Goal: Transaction & Acquisition: Purchase product/service

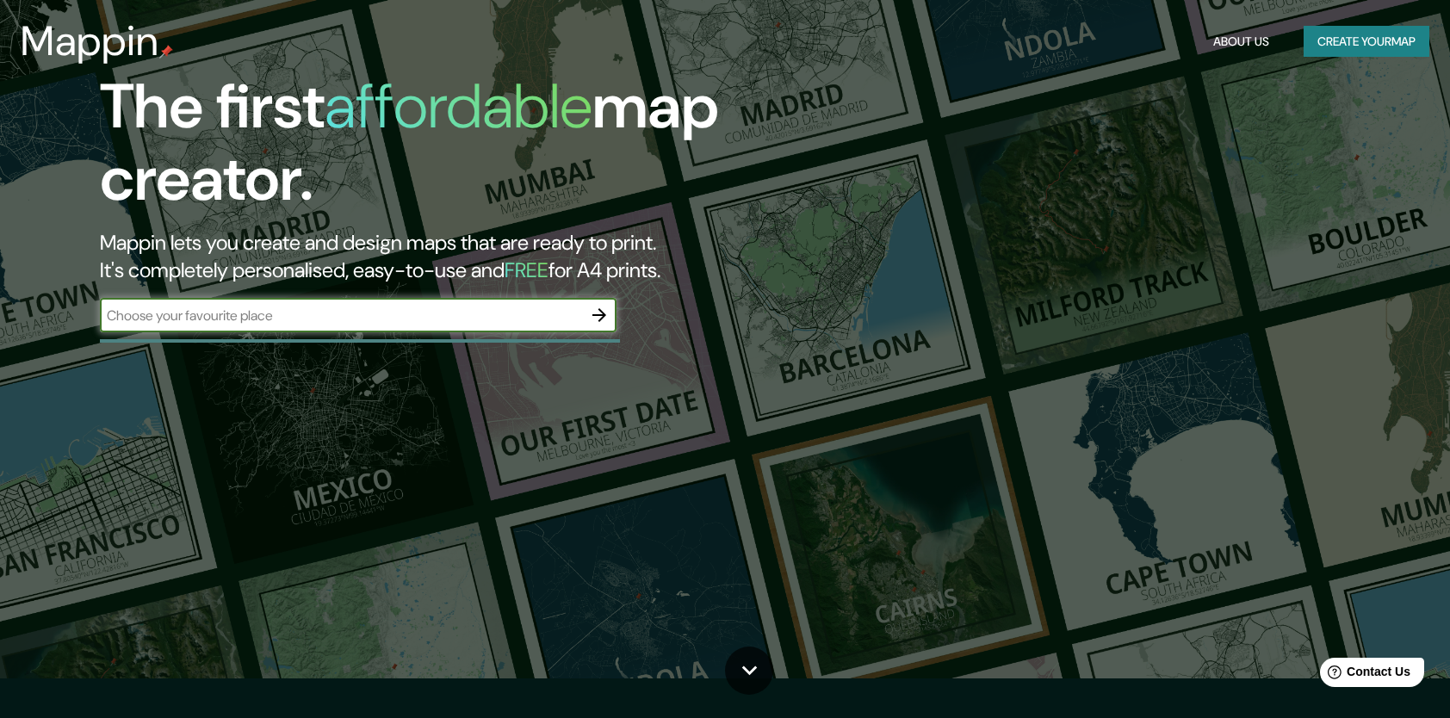
scroll to position [86, 0]
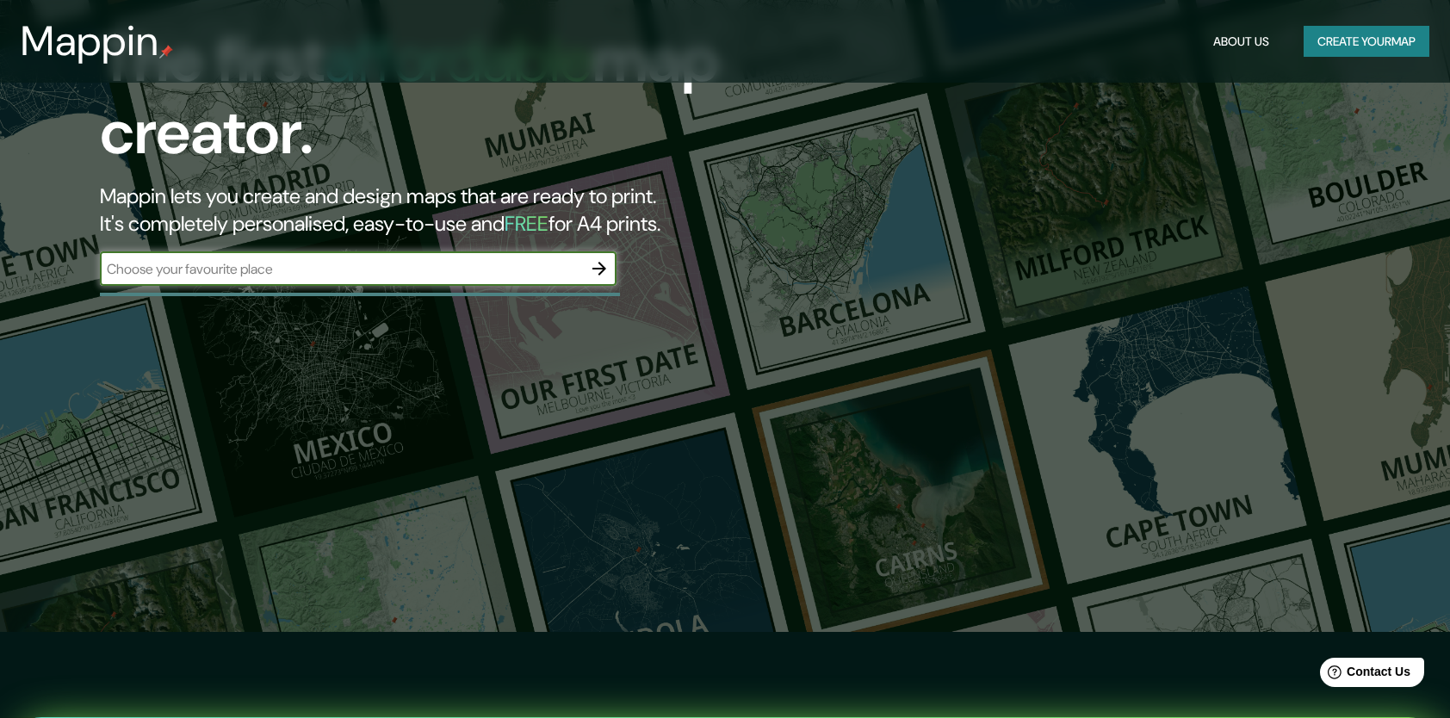
click at [374, 272] on input "text" at bounding box center [341, 269] width 482 height 20
type input "[PERSON_NAME] tulancingo de bravo [PERSON_NAME]"
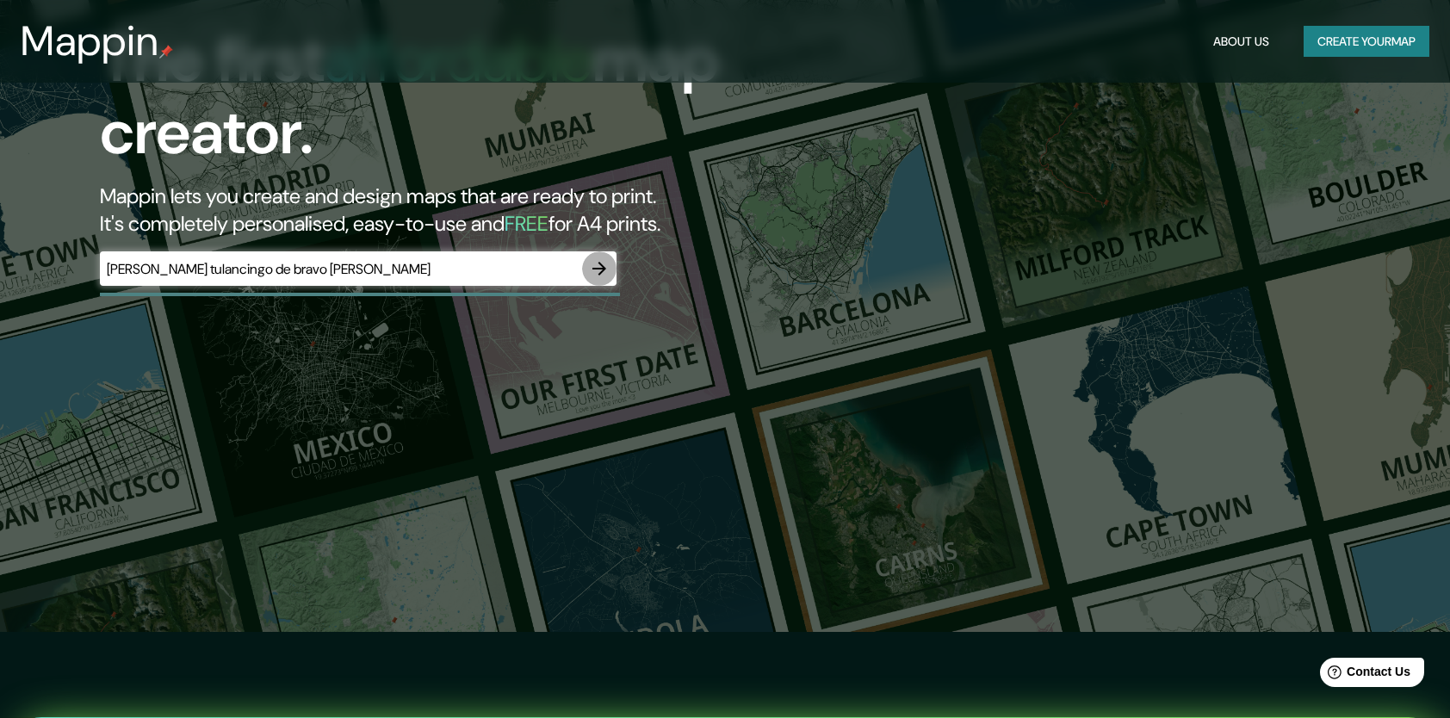
click at [606, 273] on icon "button" at bounding box center [599, 268] width 21 height 21
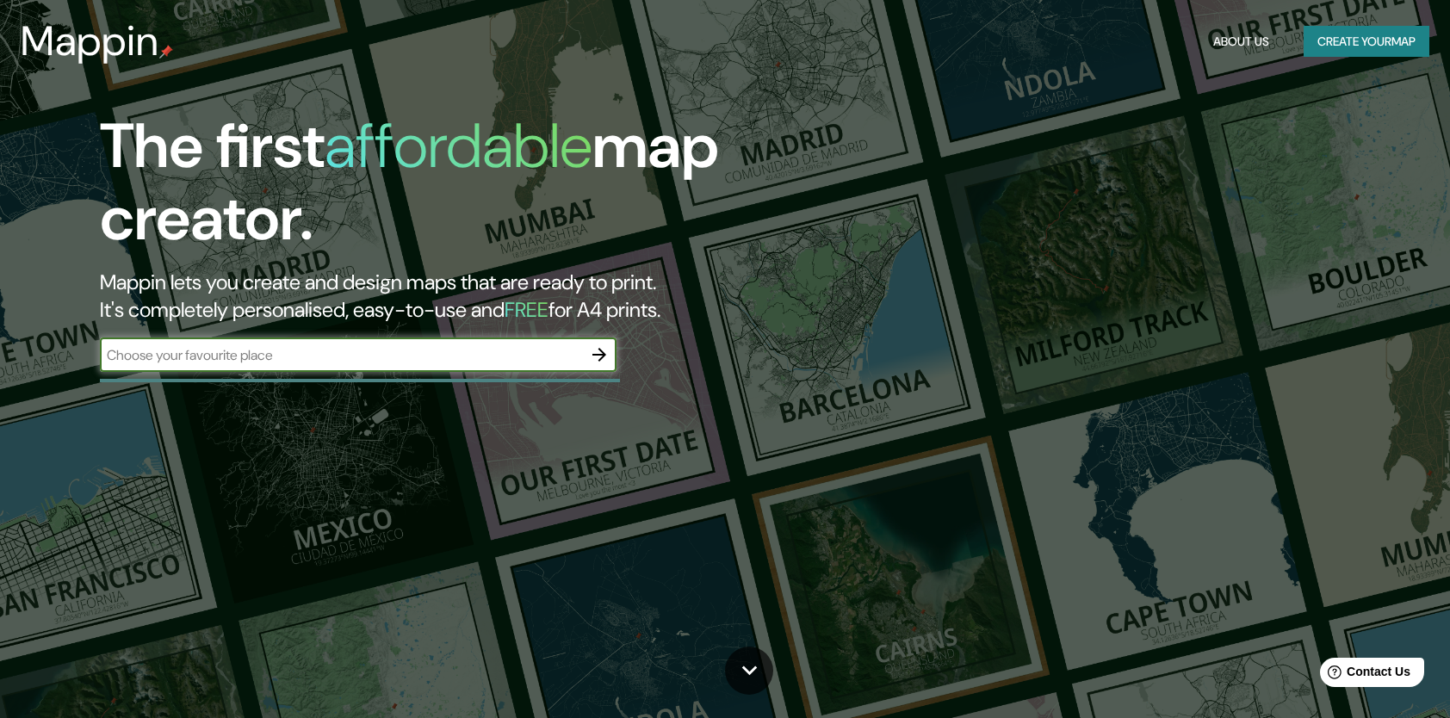
click at [279, 348] on input "text" at bounding box center [341, 355] width 482 height 20
type input "Mín.: 2,150.06 m | Mediana: 2,150.21 m | Máx.: 2,150.4 m"
click at [313, 350] on input "Mín.: 2,150.06 m | Mediana: 2,150.21 m | Máx.: 2,150.4 m" at bounding box center [341, 355] width 482 height 20
drag, startPoint x: 581, startPoint y: 281, endPoint x: 518, endPoint y: 325, distance: 77.2
click at [584, 277] on h2 "Mappin lets you create and design maps that are ready to print. It's completely…" at bounding box center [462, 296] width 725 height 55
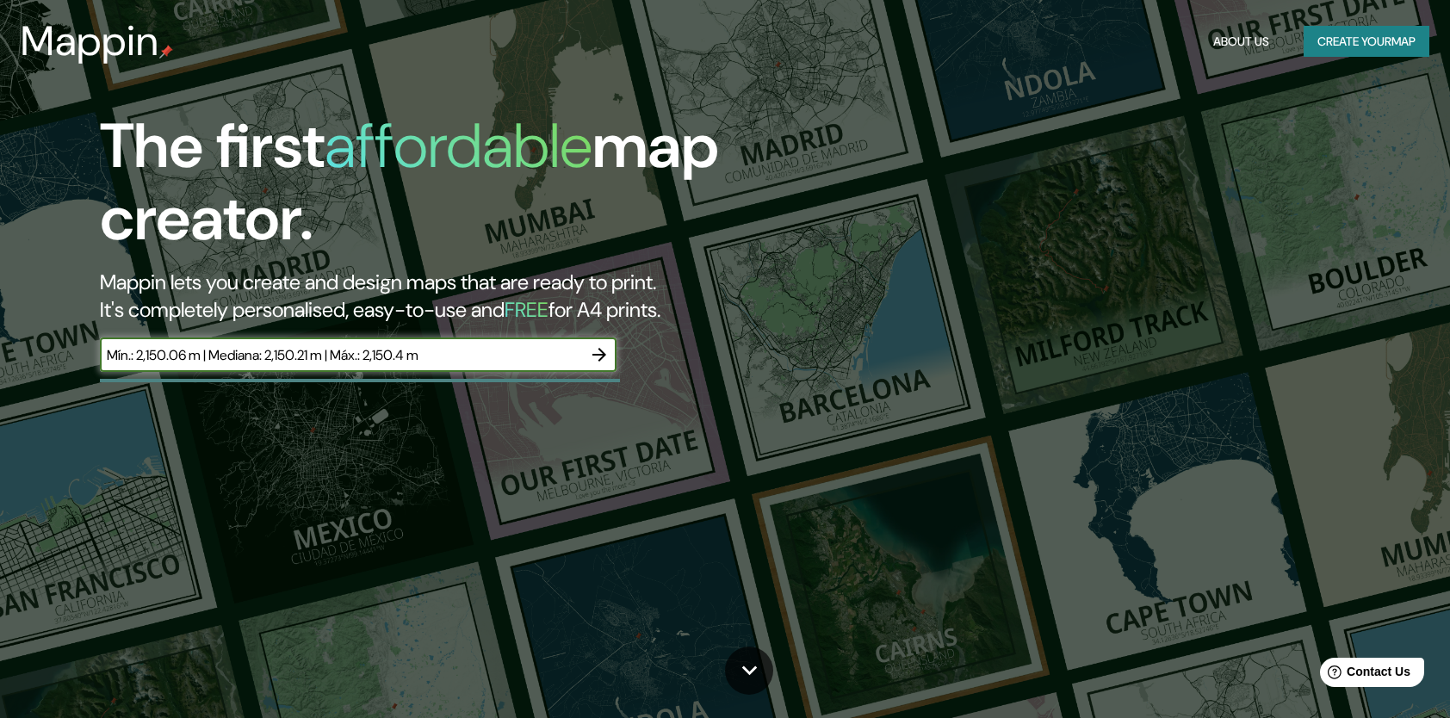
drag, startPoint x: 437, startPoint y: 352, endPoint x: -3, endPoint y: 336, distance: 441.1
click at [0, 336] on html "Mappin About Us Create your map The first affordable map creator. Mappin lets y…" at bounding box center [725, 359] width 1450 height 718
click at [145, 353] on input "text" at bounding box center [341, 355] width 482 height 20
type input "m"
type input "sams tulancingo dde bravo"
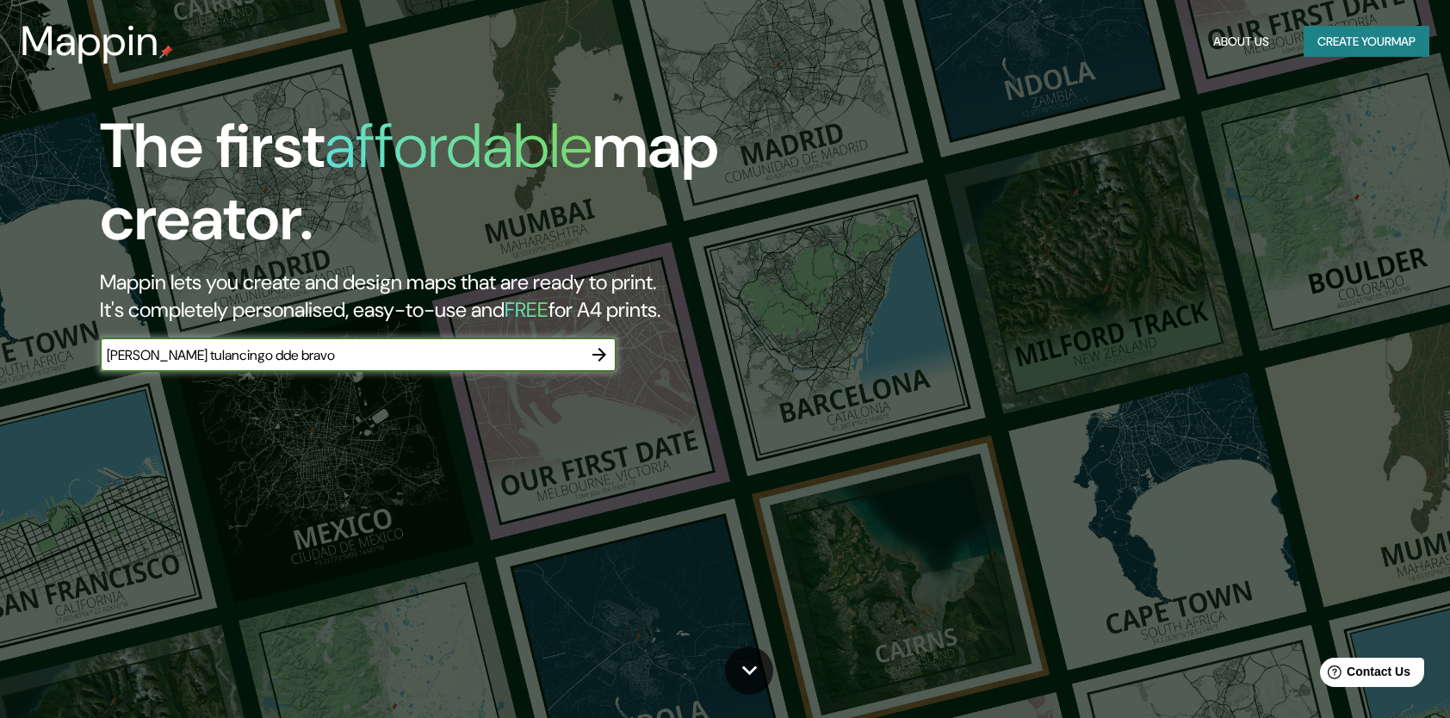
click at [596, 355] on icon "button" at bounding box center [599, 355] width 14 height 14
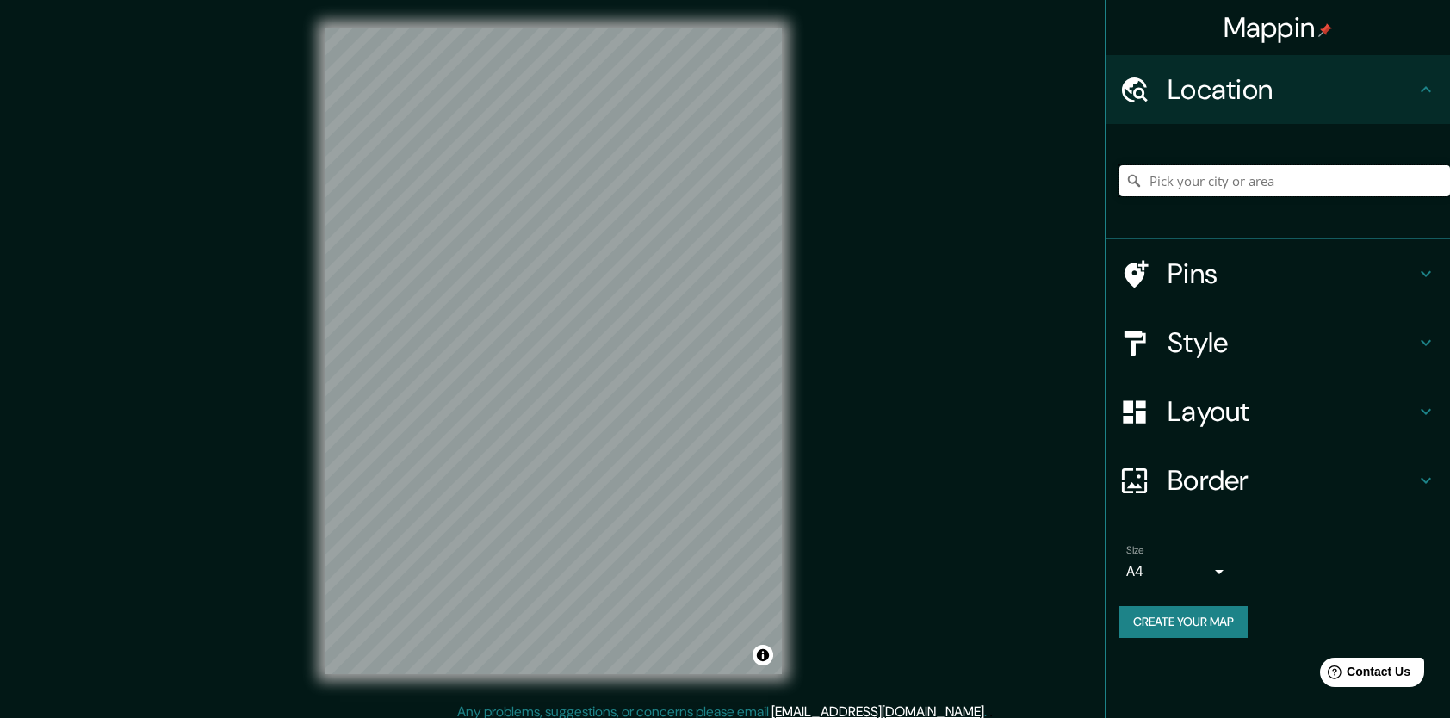
click at [1281, 191] on input "Pick your city or area" at bounding box center [1284, 180] width 331 height 31
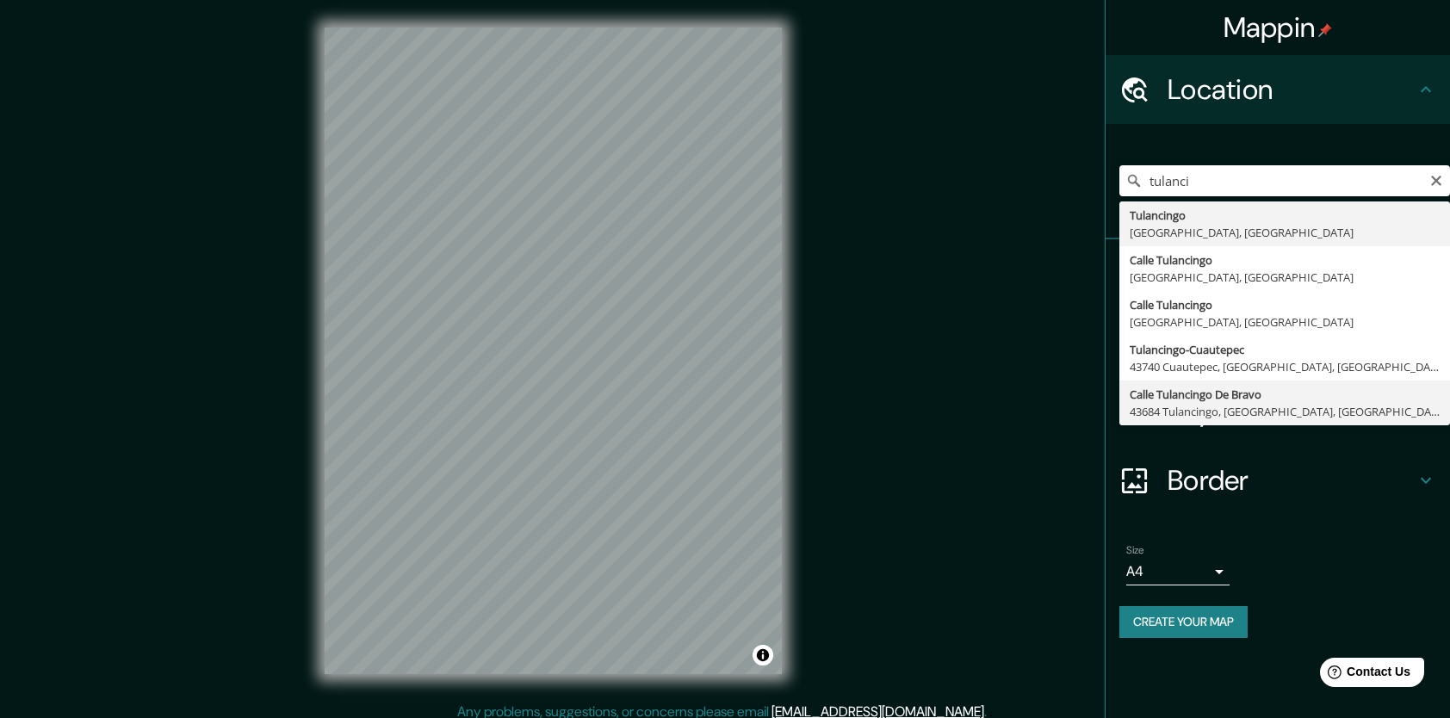
type input "Calle Tulancingo De Bravo, 43684 Tulancingo, Hidalgo, México"
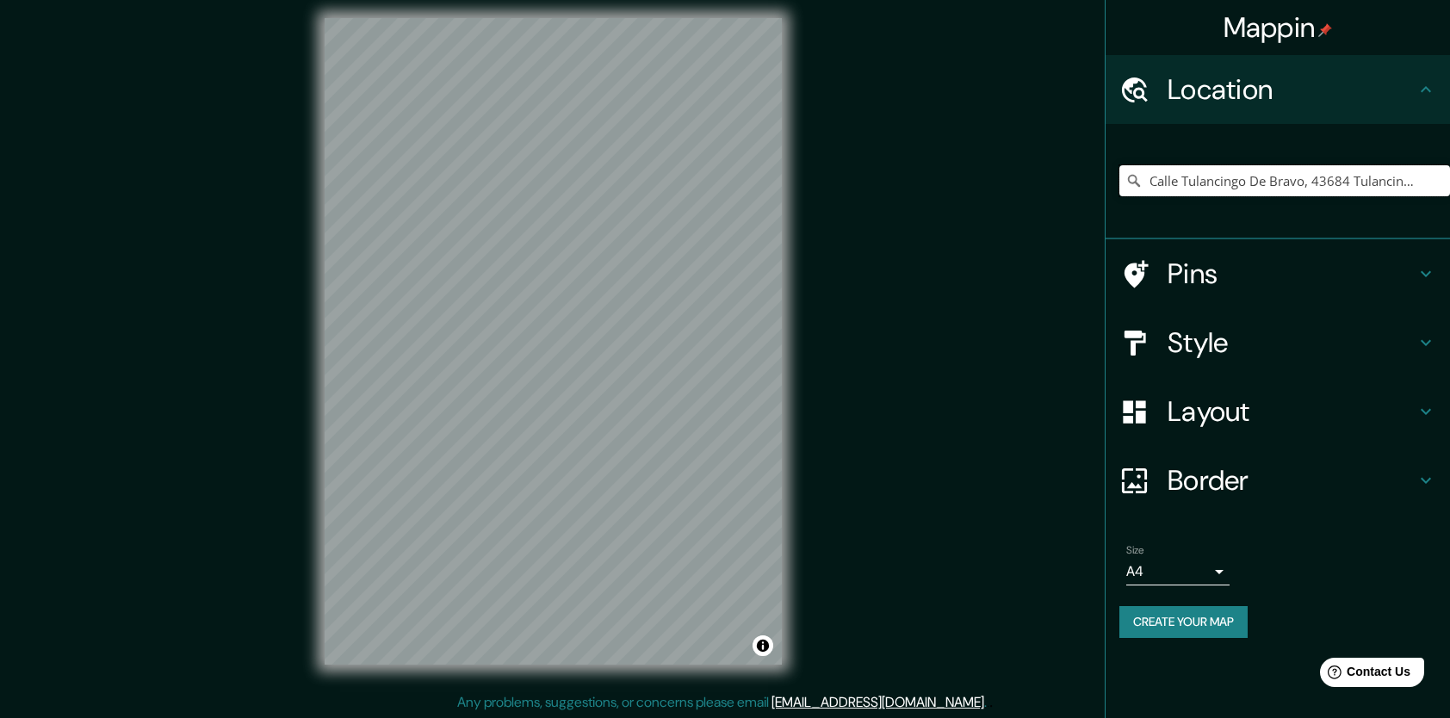
scroll to position [10, 0]
click at [1247, 270] on h4 "Pins" at bounding box center [1291, 274] width 248 height 34
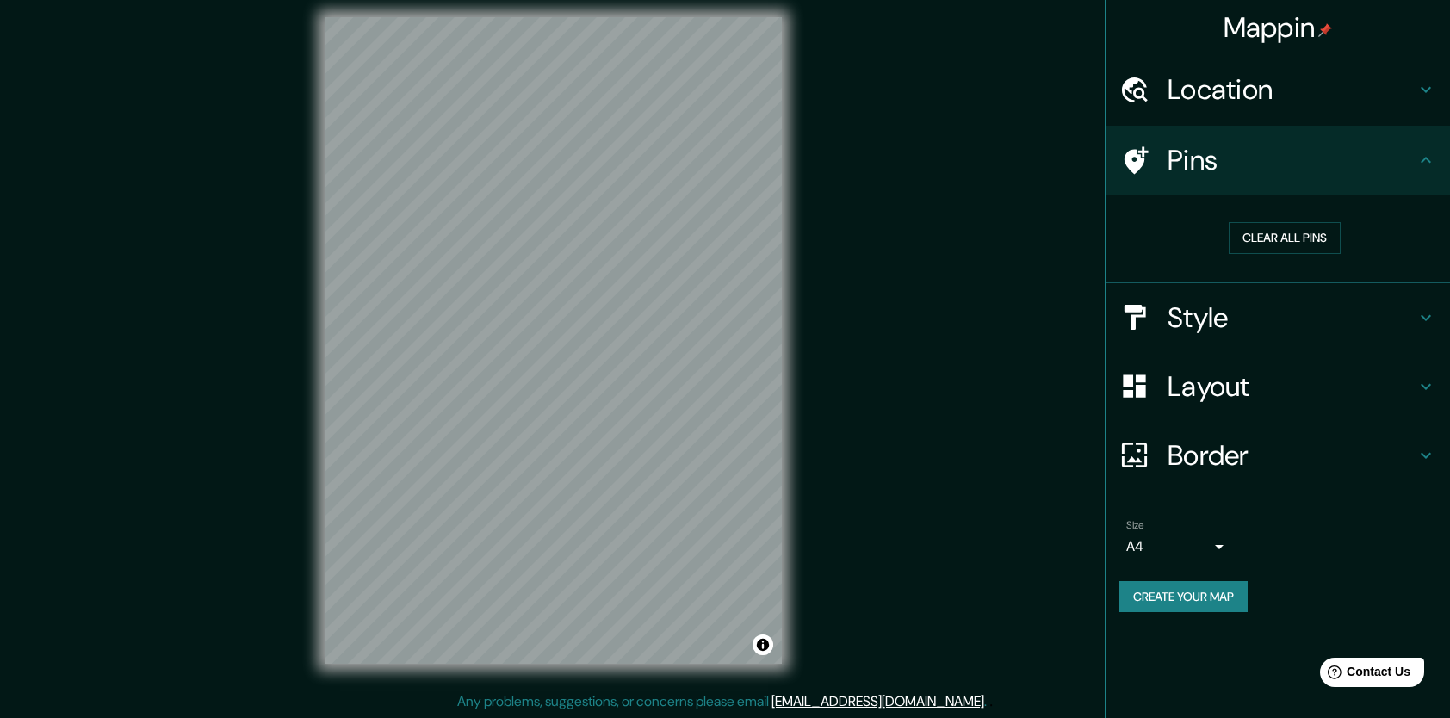
click at [1396, 164] on h4 "Pins" at bounding box center [1291, 160] width 248 height 34
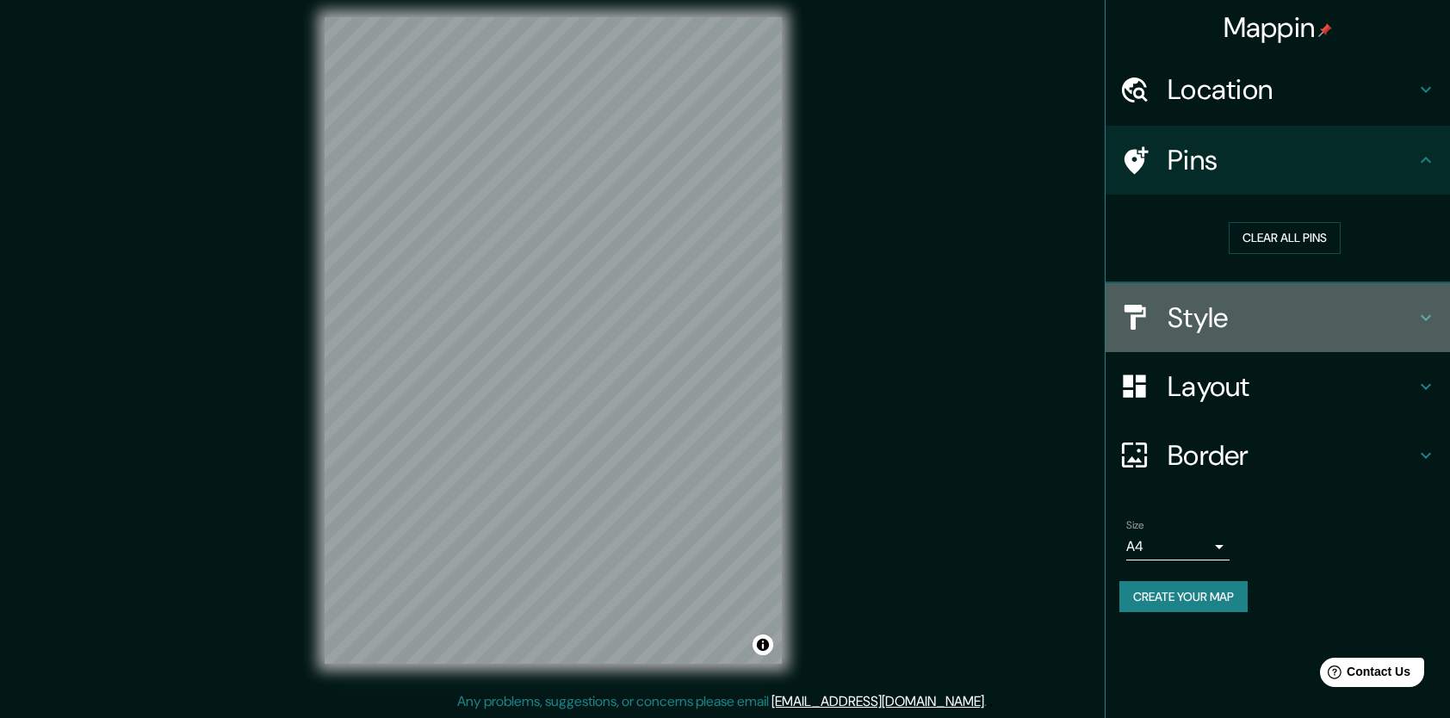
click at [1353, 308] on h4 "Style" at bounding box center [1291, 317] width 248 height 34
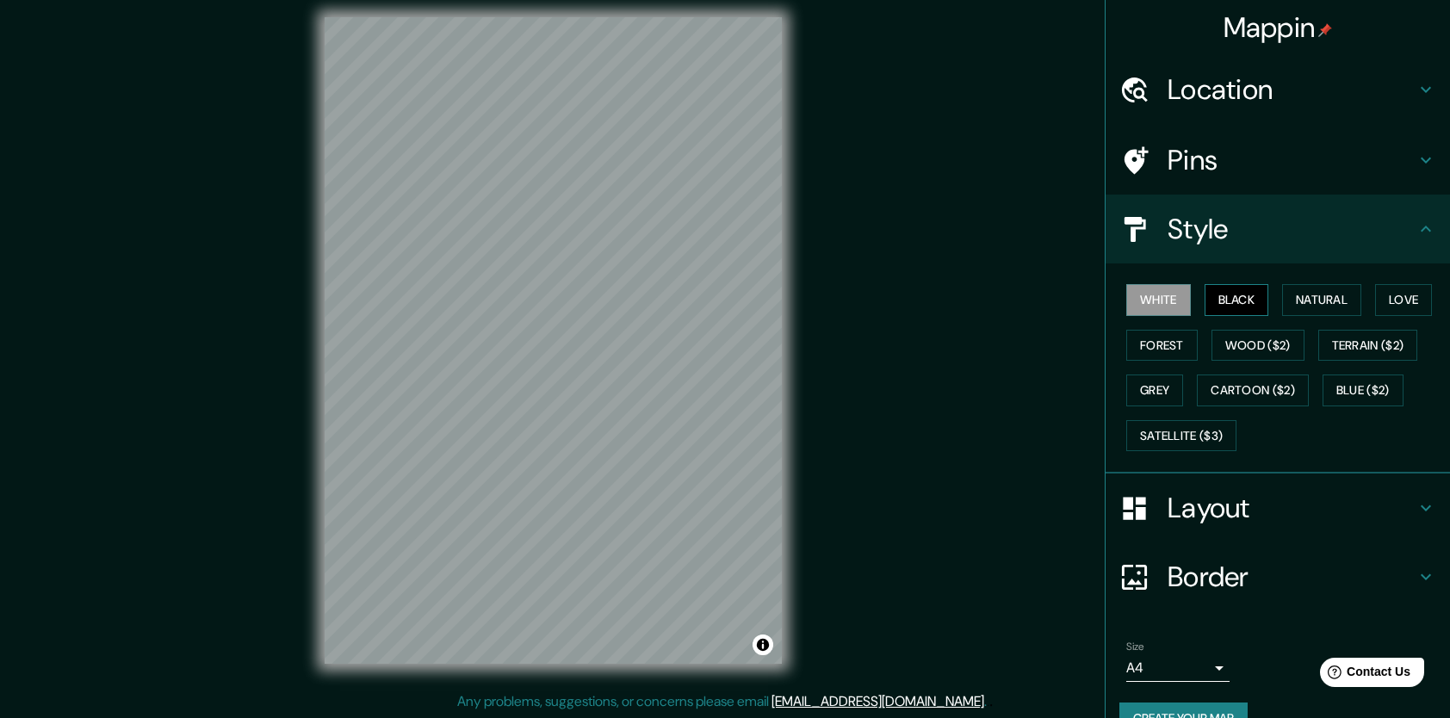
click at [1241, 301] on button "Black" at bounding box center [1236, 300] width 65 height 32
click at [1166, 301] on button "White" at bounding box center [1158, 300] width 65 height 32
click at [1307, 288] on button "Natural" at bounding box center [1321, 300] width 79 height 32
click at [1175, 336] on button "Forest" at bounding box center [1161, 346] width 71 height 32
click at [1382, 300] on button "Love" at bounding box center [1403, 300] width 57 height 32
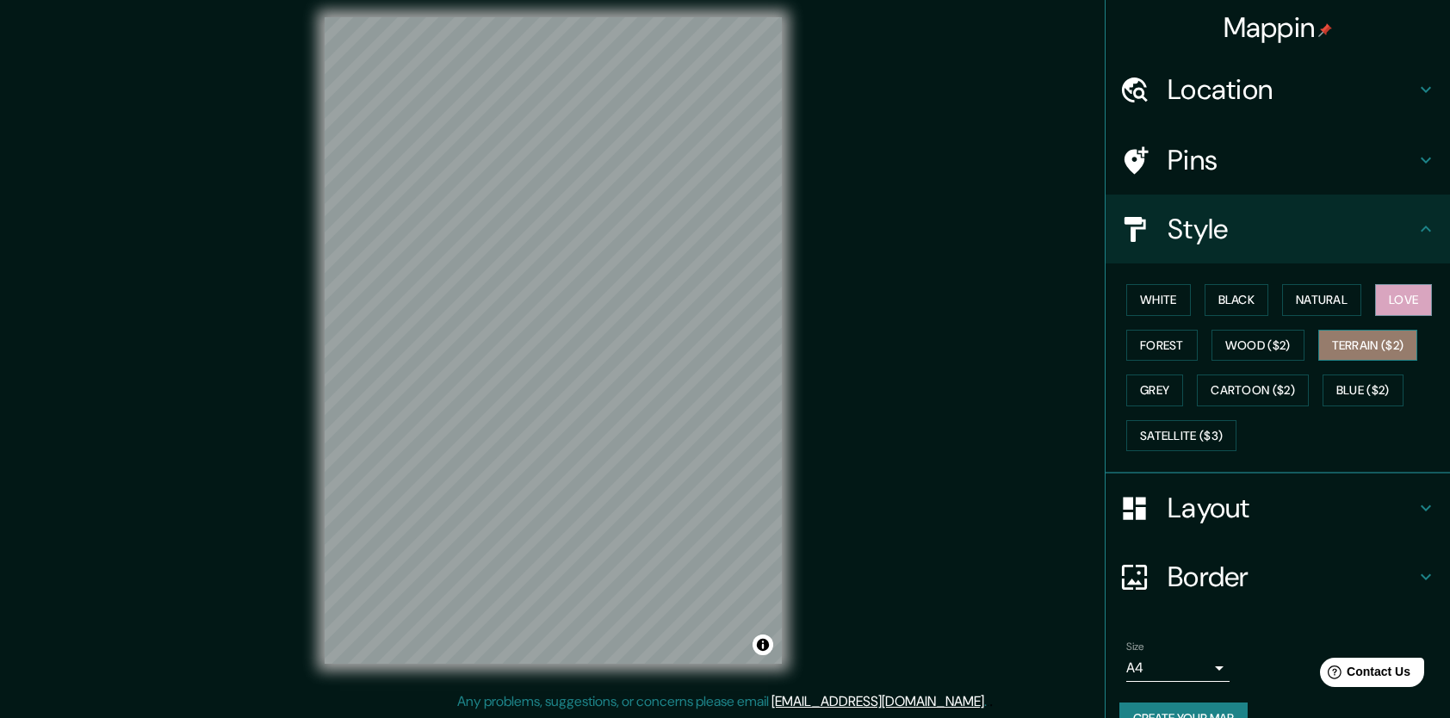
click at [1318, 330] on button "Terrain ($2)" at bounding box center [1368, 346] width 100 height 32
click at [1136, 386] on button "Grey" at bounding box center [1154, 390] width 57 height 32
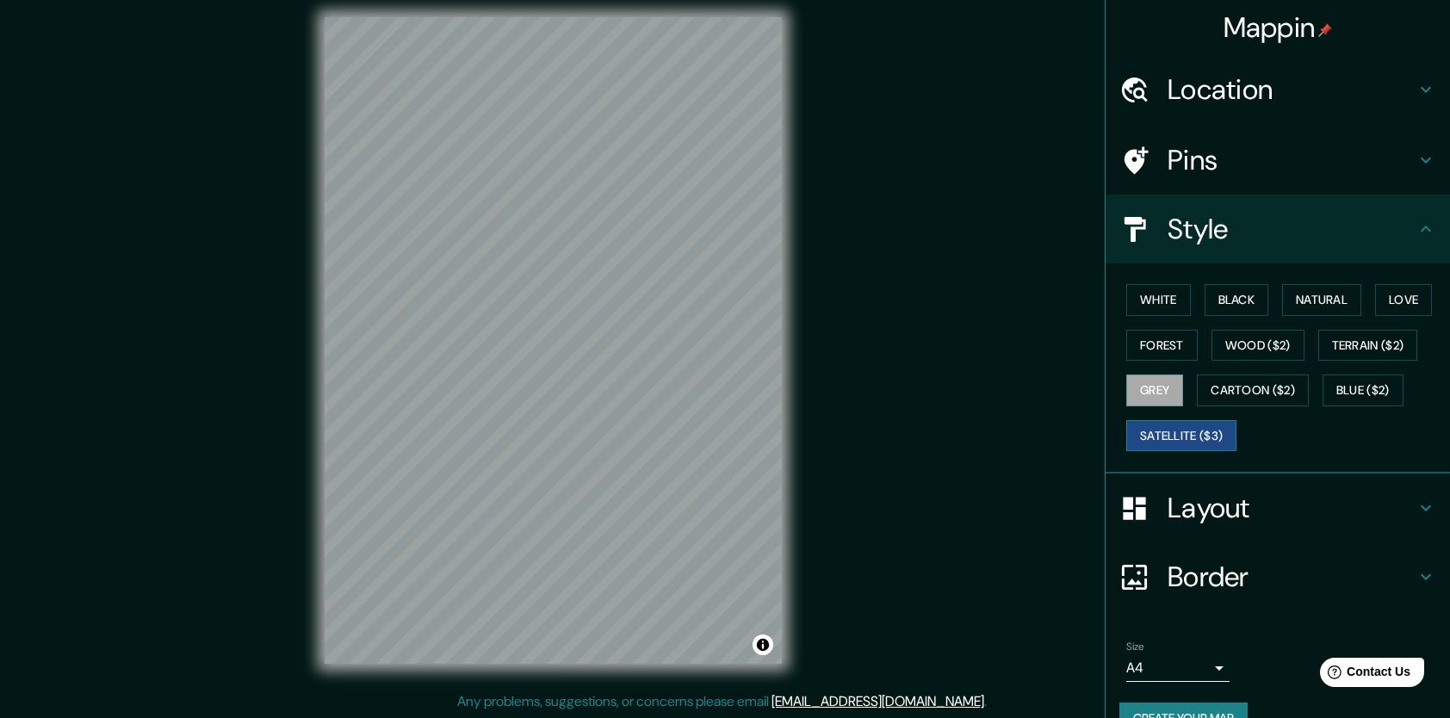
click at [1197, 429] on button "Satellite ($3)" at bounding box center [1181, 436] width 110 height 32
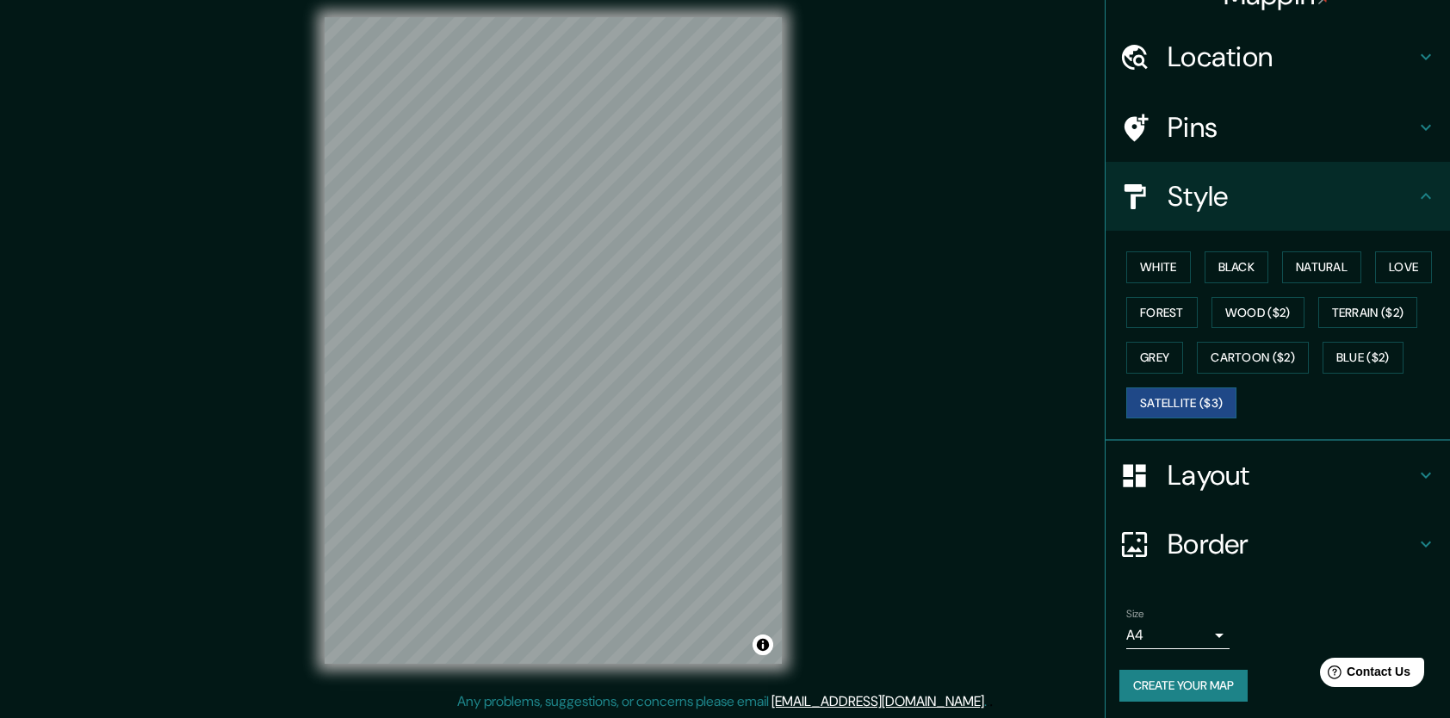
scroll to position [34, 0]
click at [1241, 487] on h4 "Layout" at bounding box center [1291, 473] width 248 height 34
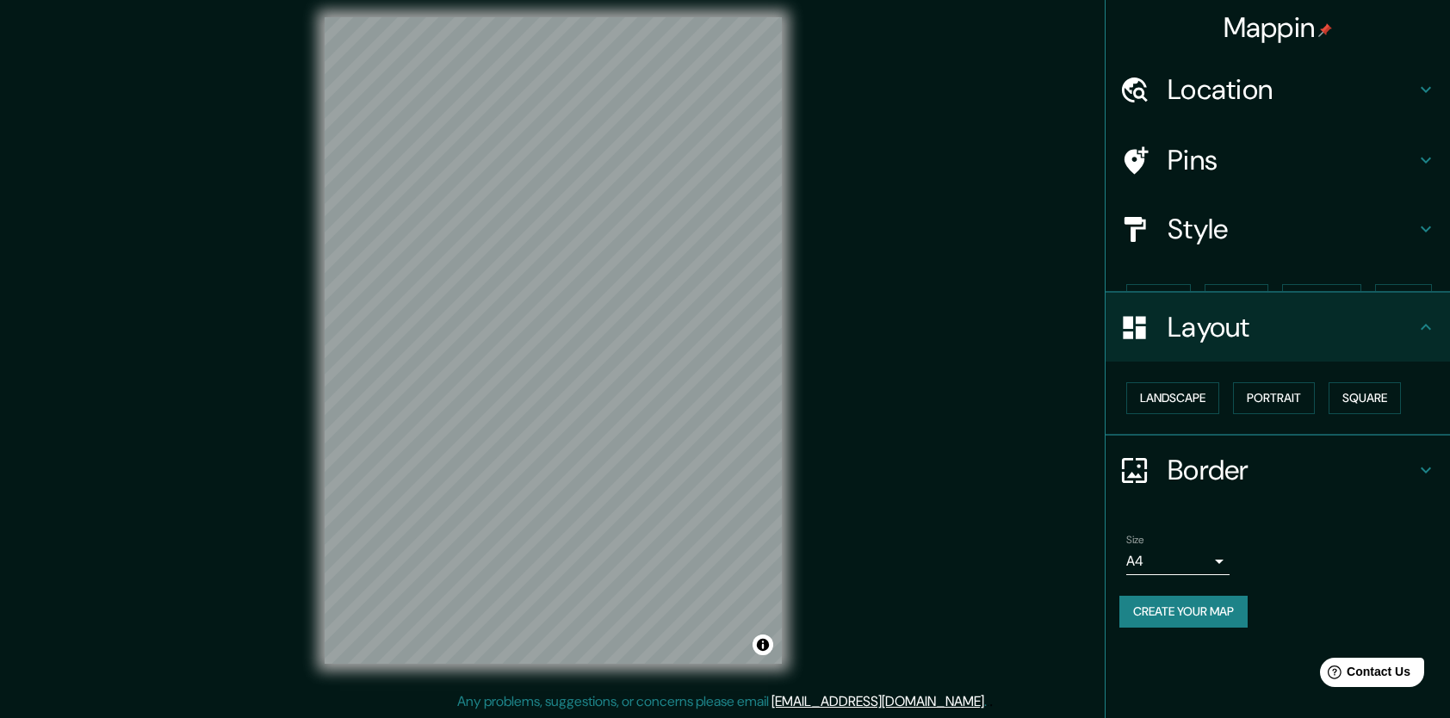
scroll to position [0, 0]
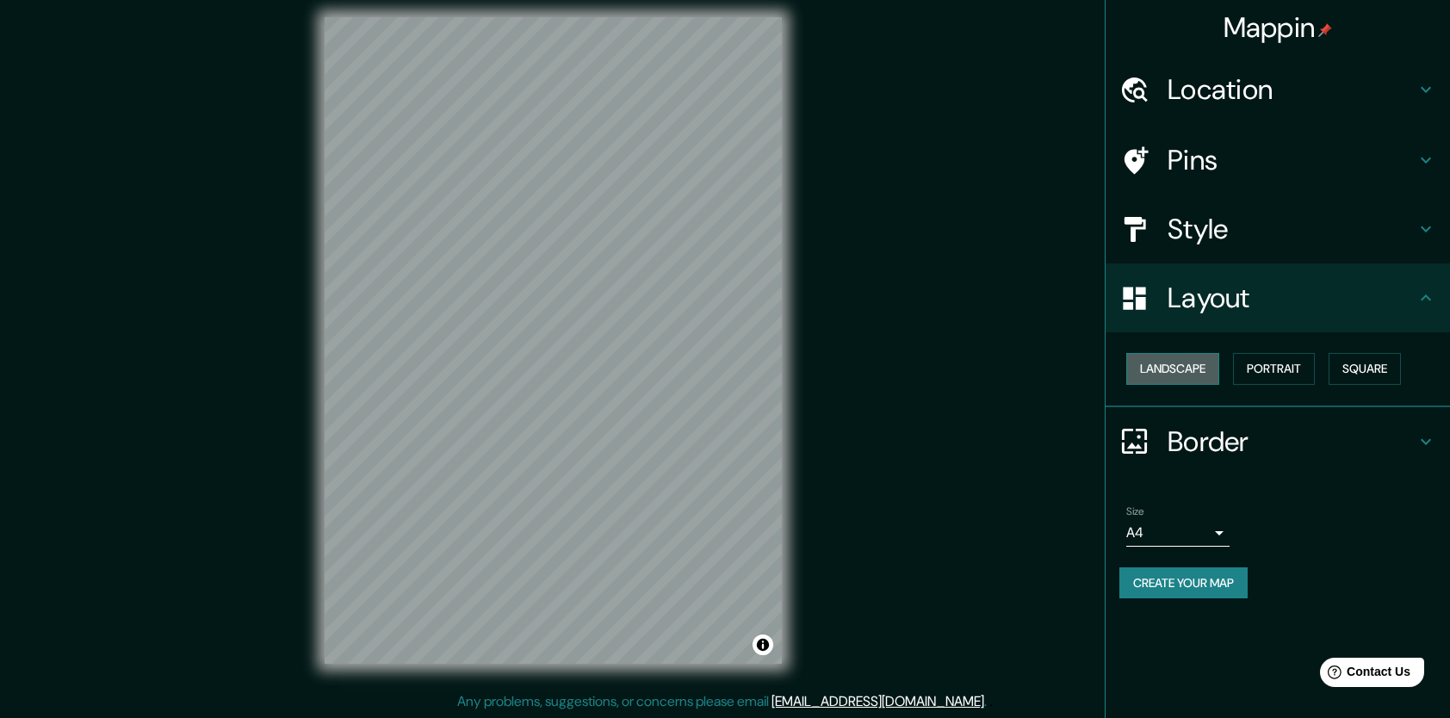
click at [1184, 364] on button "Landscape" at bounding box center [1172, 369] width 93 height 32
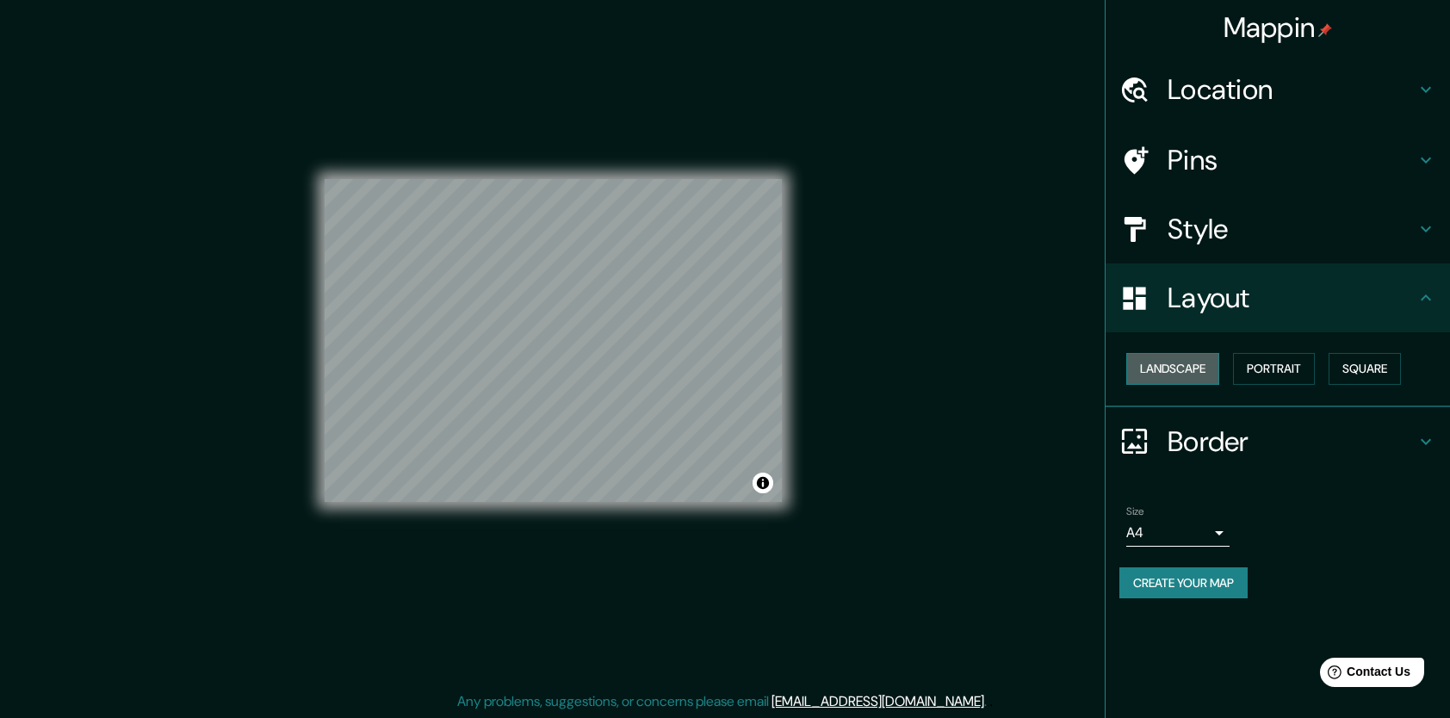
click at [1184, 364] on button "Landscape" at bounding box center [1172, 369] width 93 height 32
click at [1255, 364] on button "Portrait" at bounding box center [1274, 369] width 82 height 32
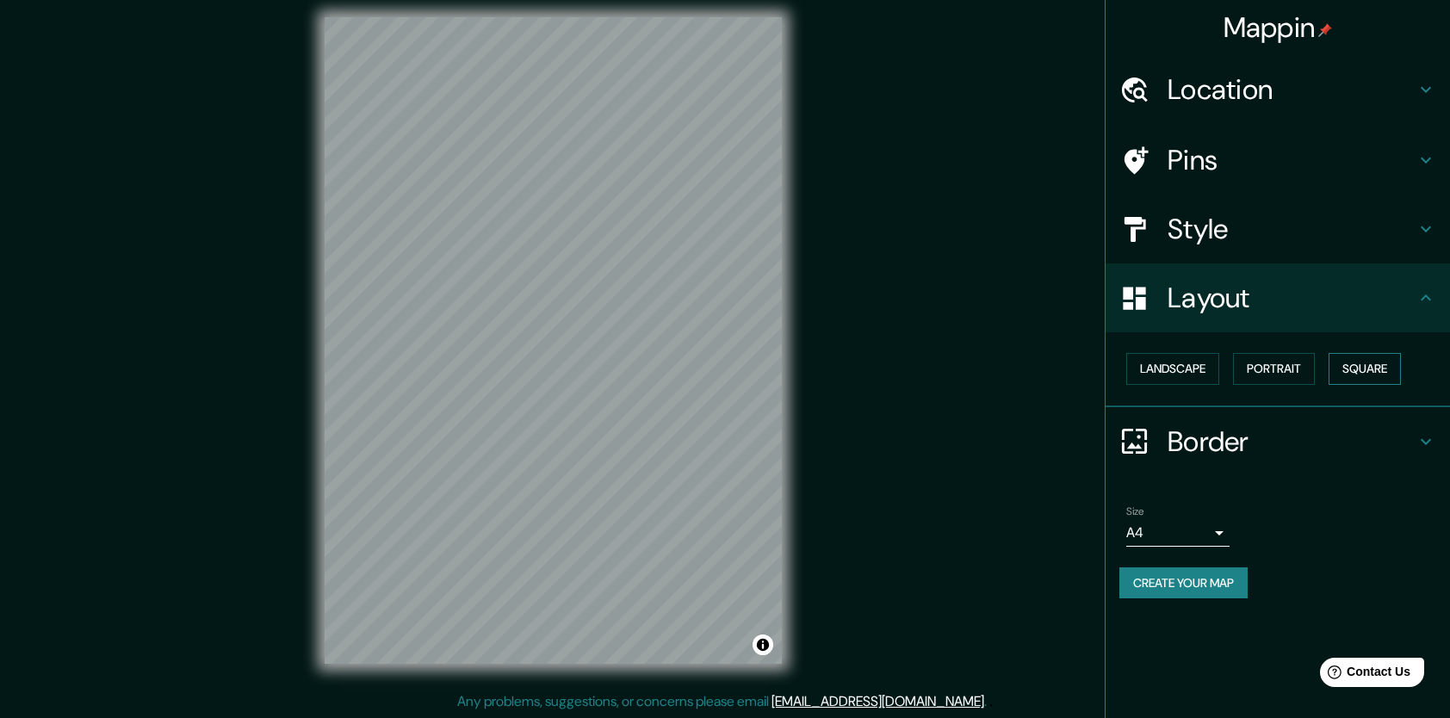
click at [1353, 362] on button "Square" at bounding box center [1364, 369] width 72 height 32
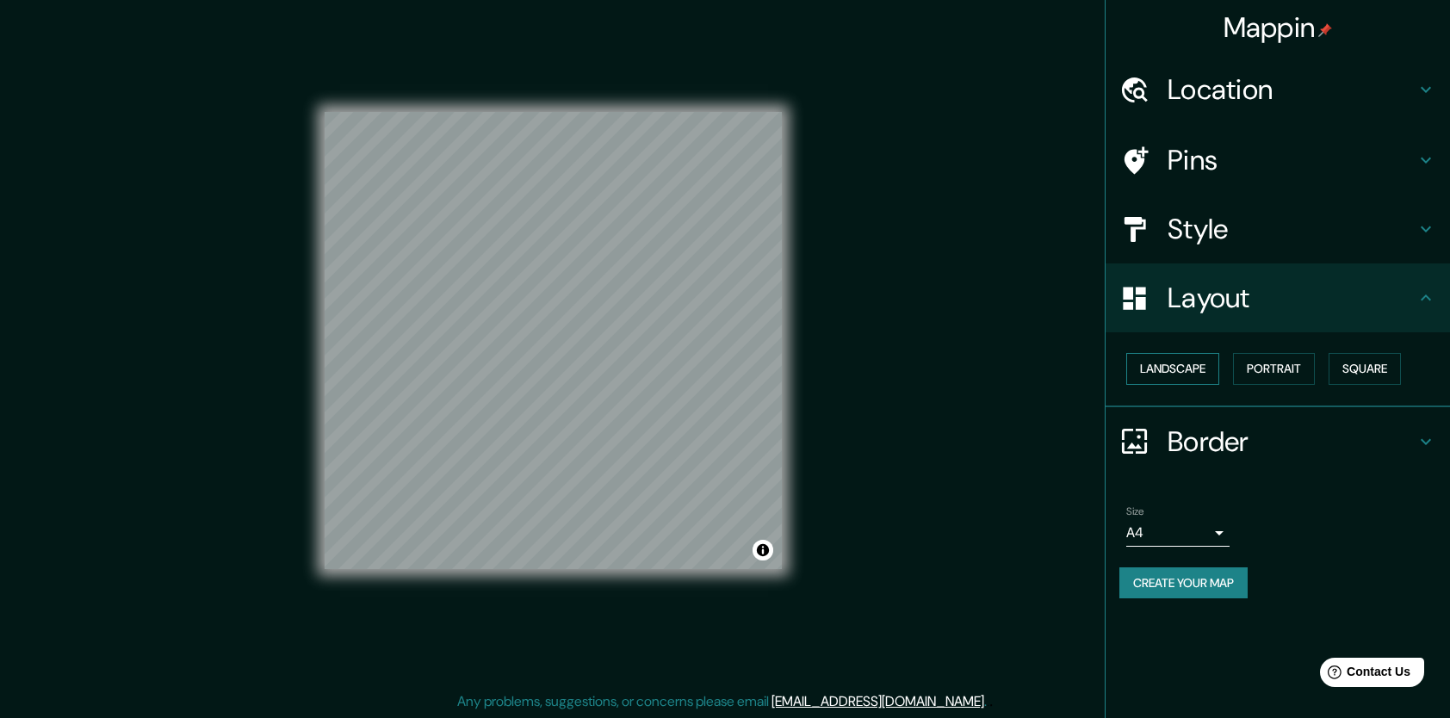
click at [1151, 365] on button "Landscape" at bounding box center [1172, 369] width 93 height 32
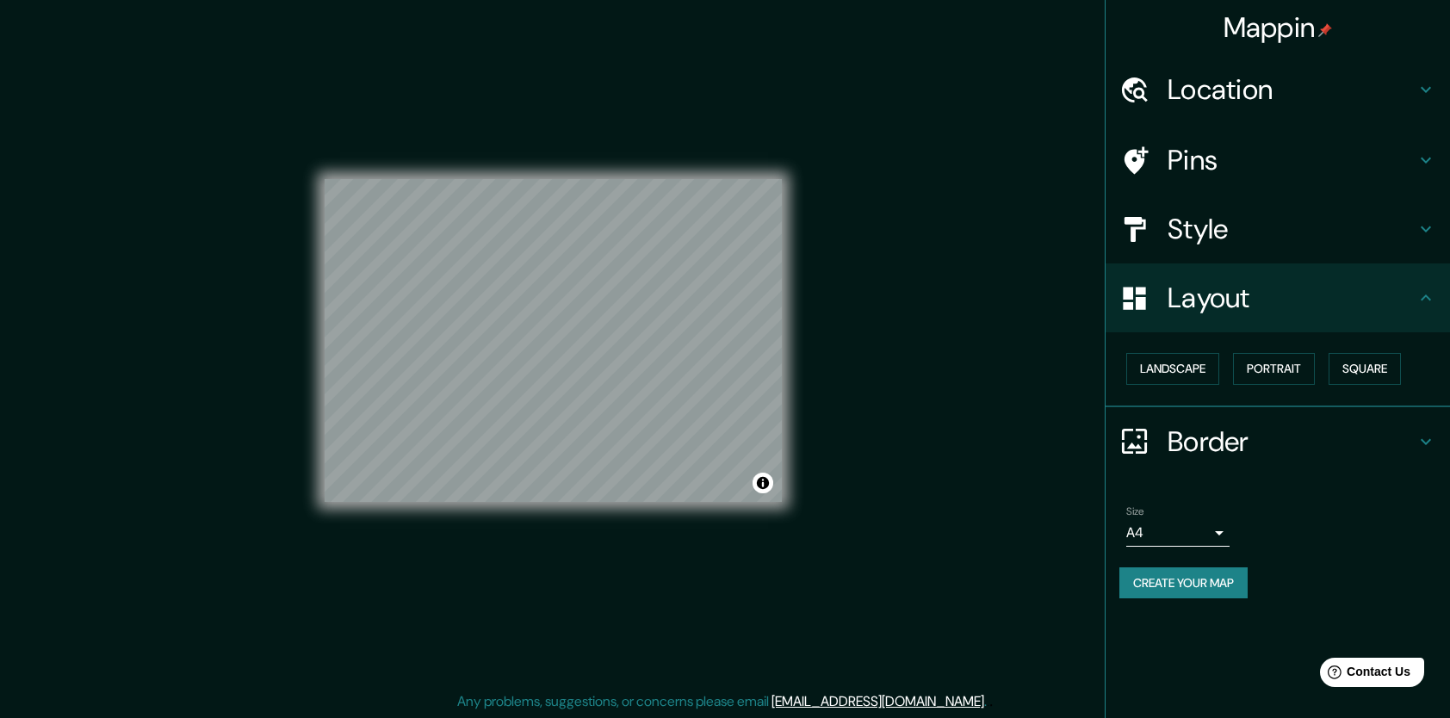
click at [1345, 312] on h4 "Layout" at bounding box center [1291, 298] width 248 height 34
click at [1271, 425] on h4 "Border" at bounding box center [1291, 441] width 248 height 34
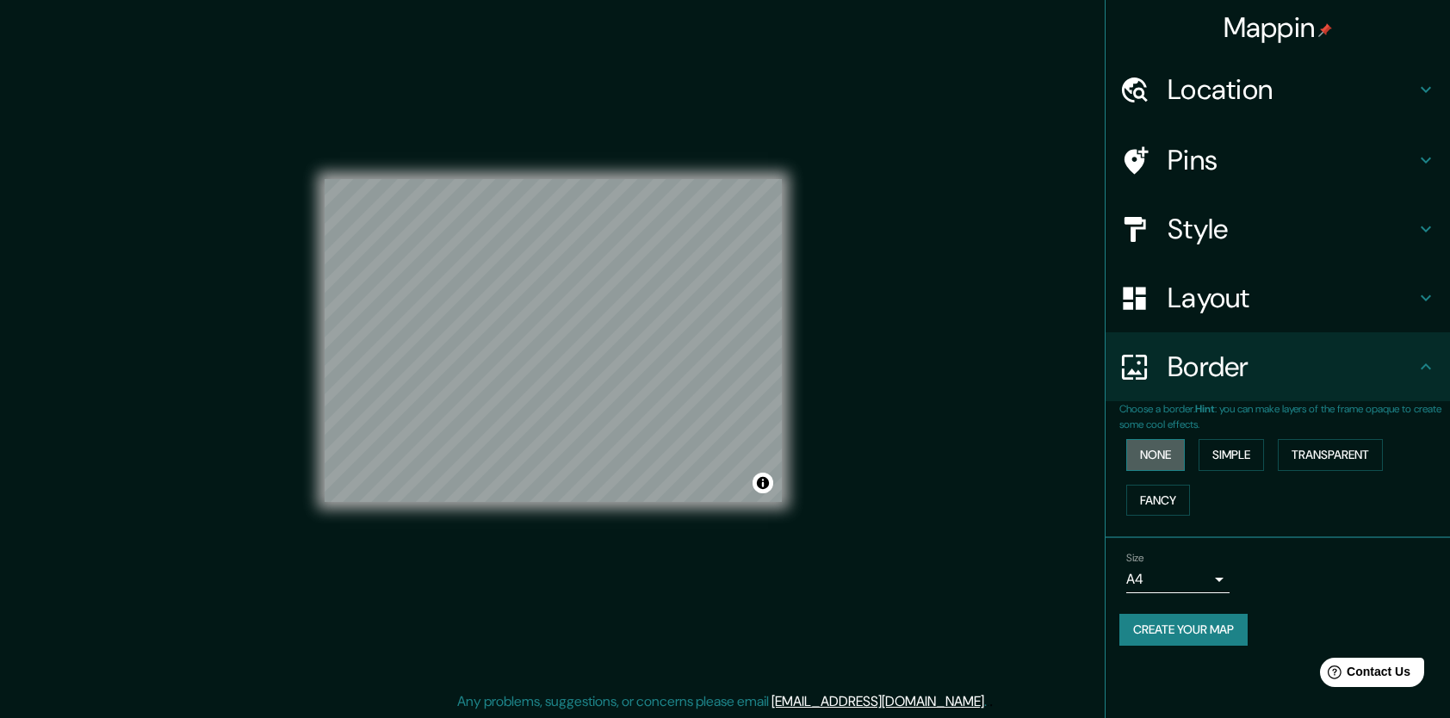
click at [1165, 458] on button "None" at bounding box center [1155, 455] width 59 height 32
click at [1252, 444] on button "Simple" at bounding box center [1230, 455] width 65 height 32
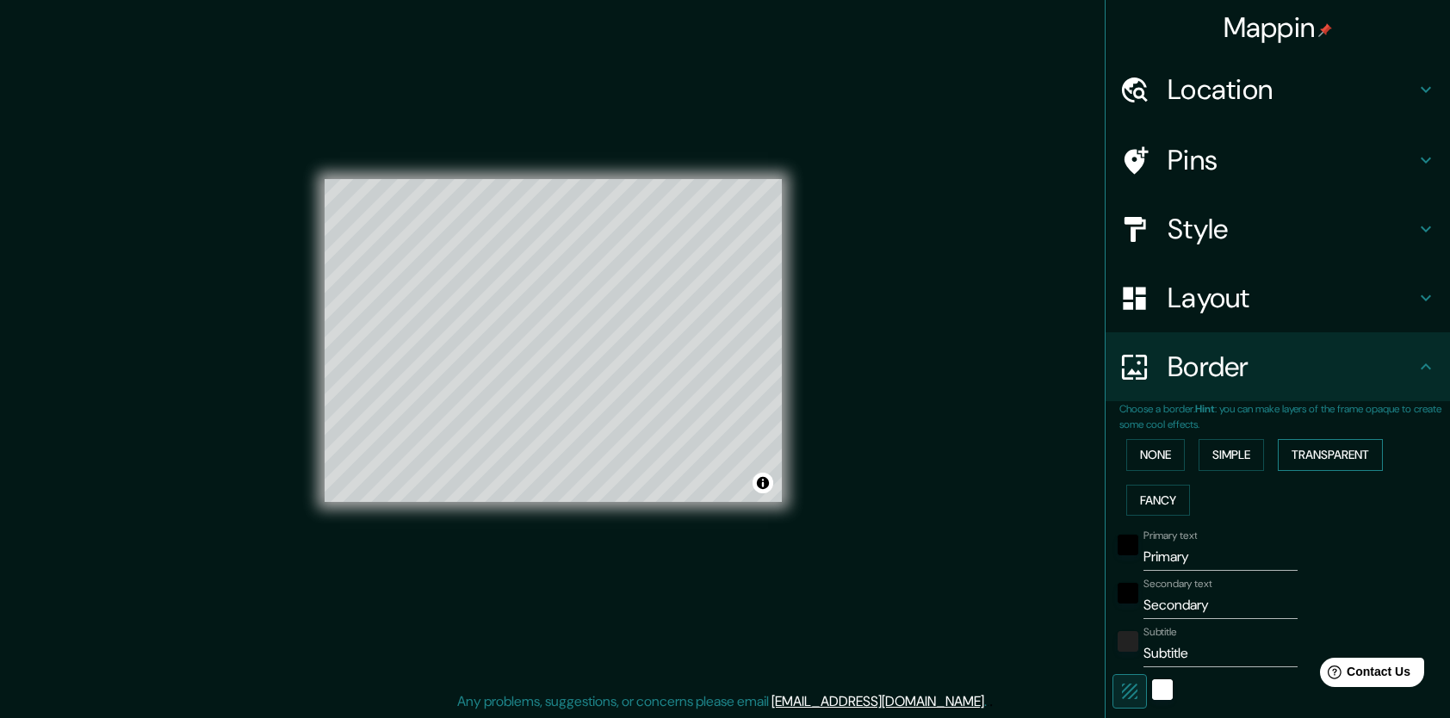
click at [1296, 452] on button "Transparent" at bounding box center [1329, 455] width 105 height 32
click at [1154, 501] on button "Fancy" at bounding box center [1158, 501] width 64 height 32
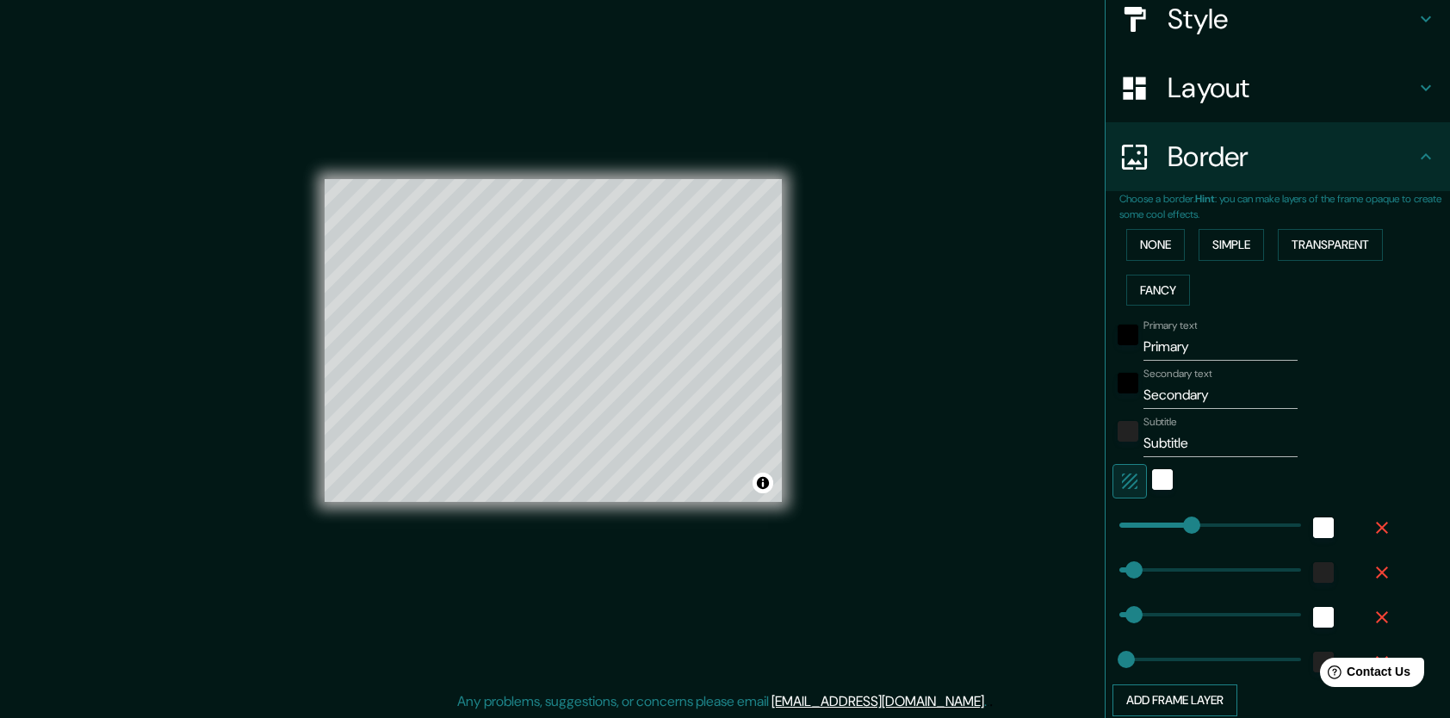
scroll to position [176, 0]
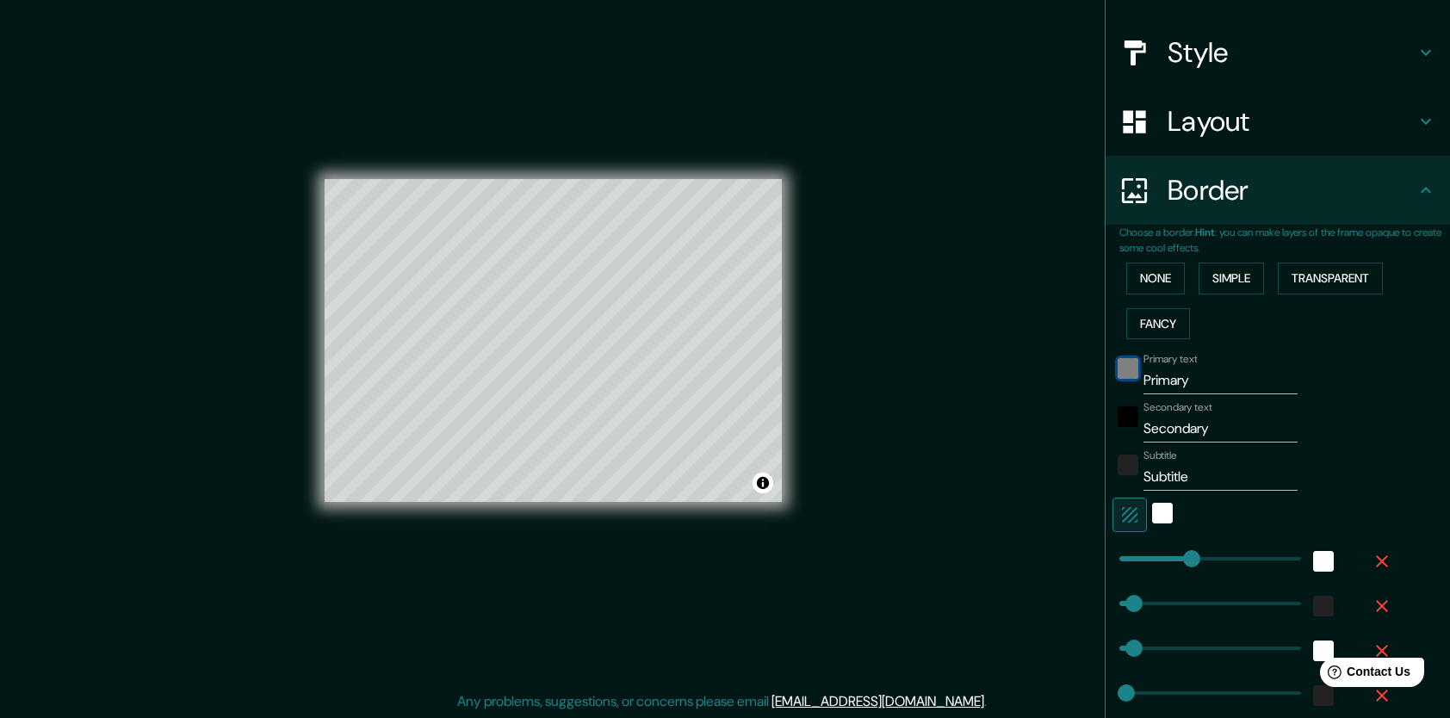
click at [1117, 367] on div "black" at bounding box center [1127, 368] width 21 height 21
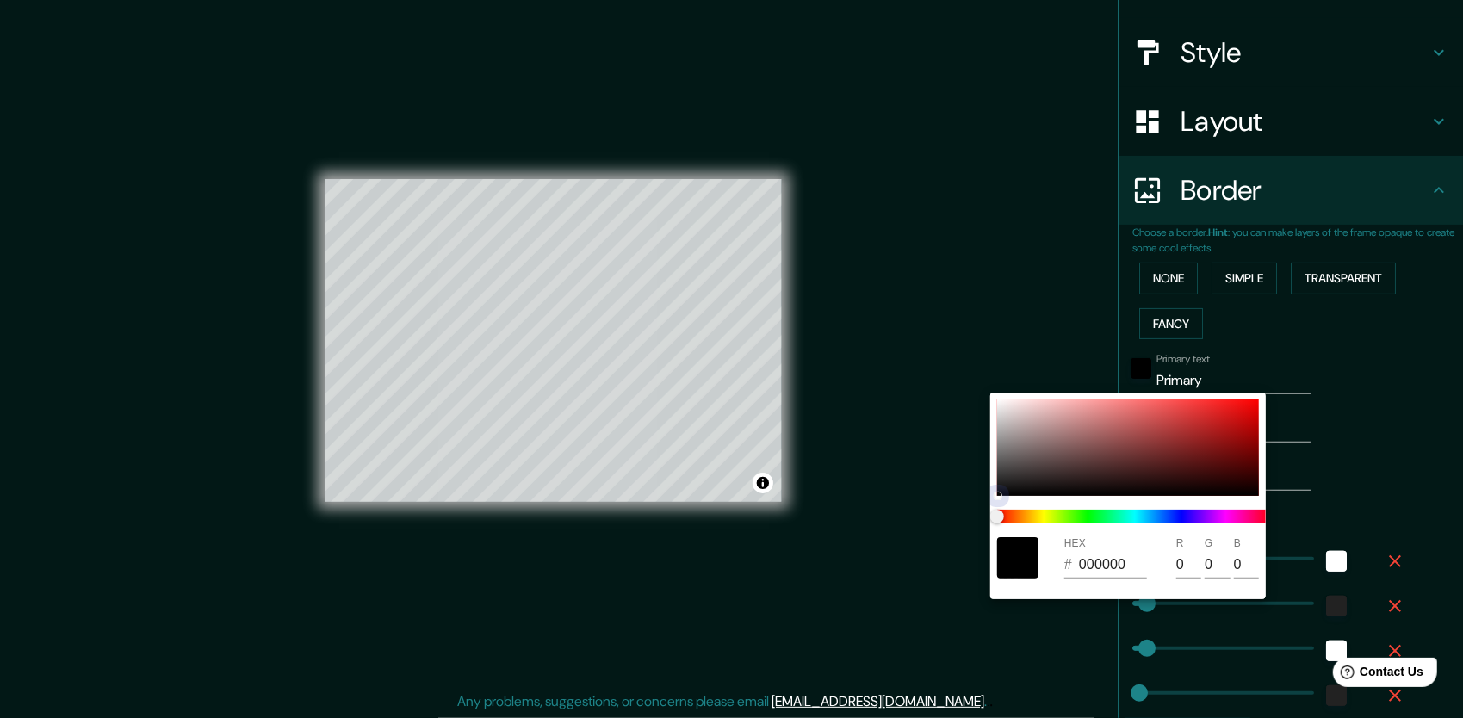
type input "212"
type input "42"
type input "21"
type input "604141"
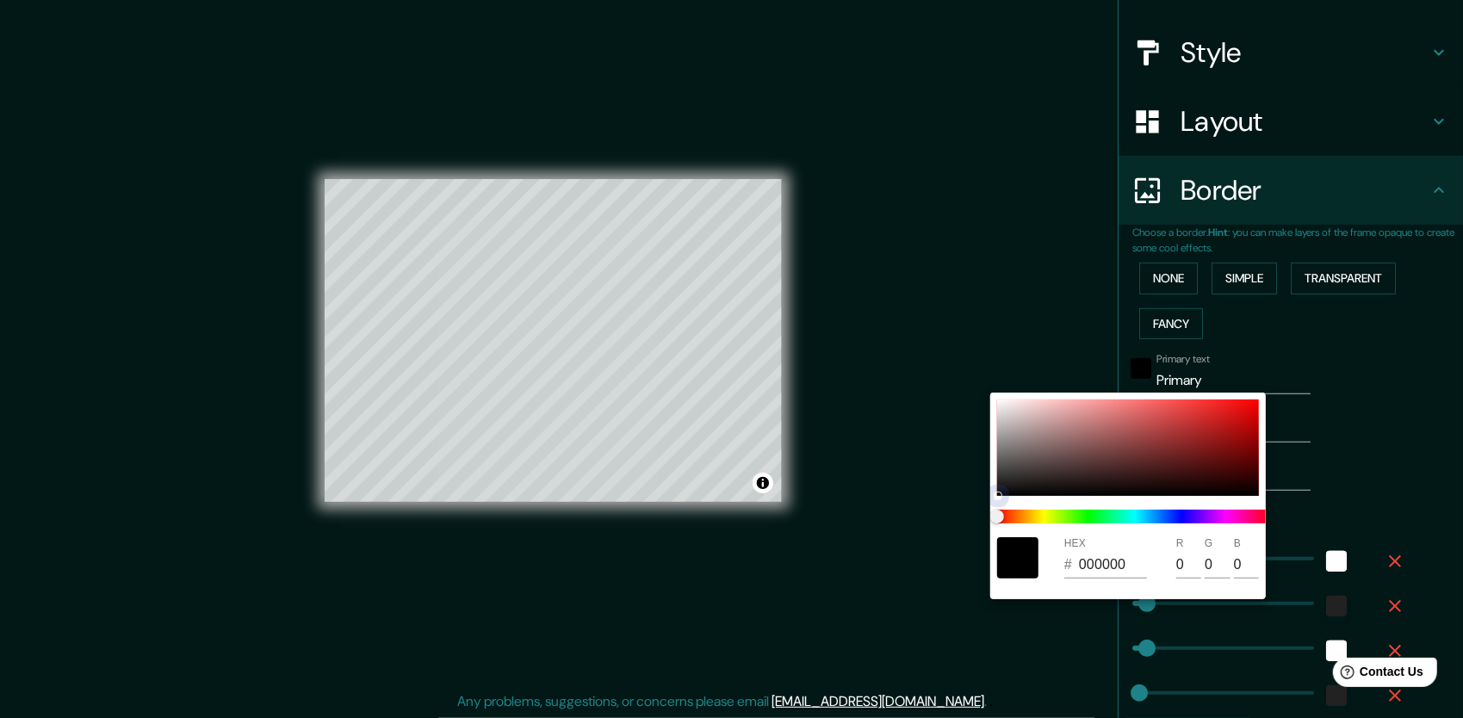
type input "96"
type input "65"
type input "212"
type input "42"
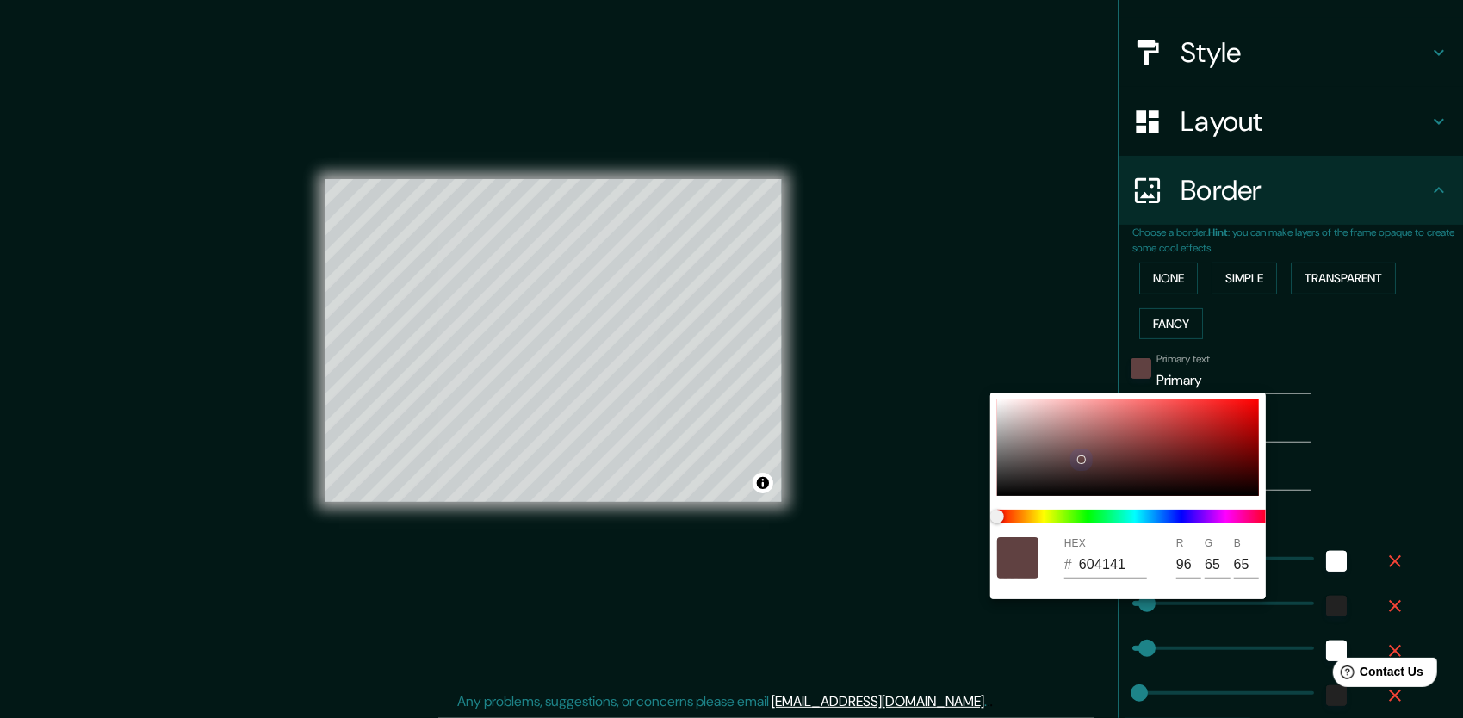
type input "42"
type input "21"
type input "974A4A"
type input "151"
type input "74"
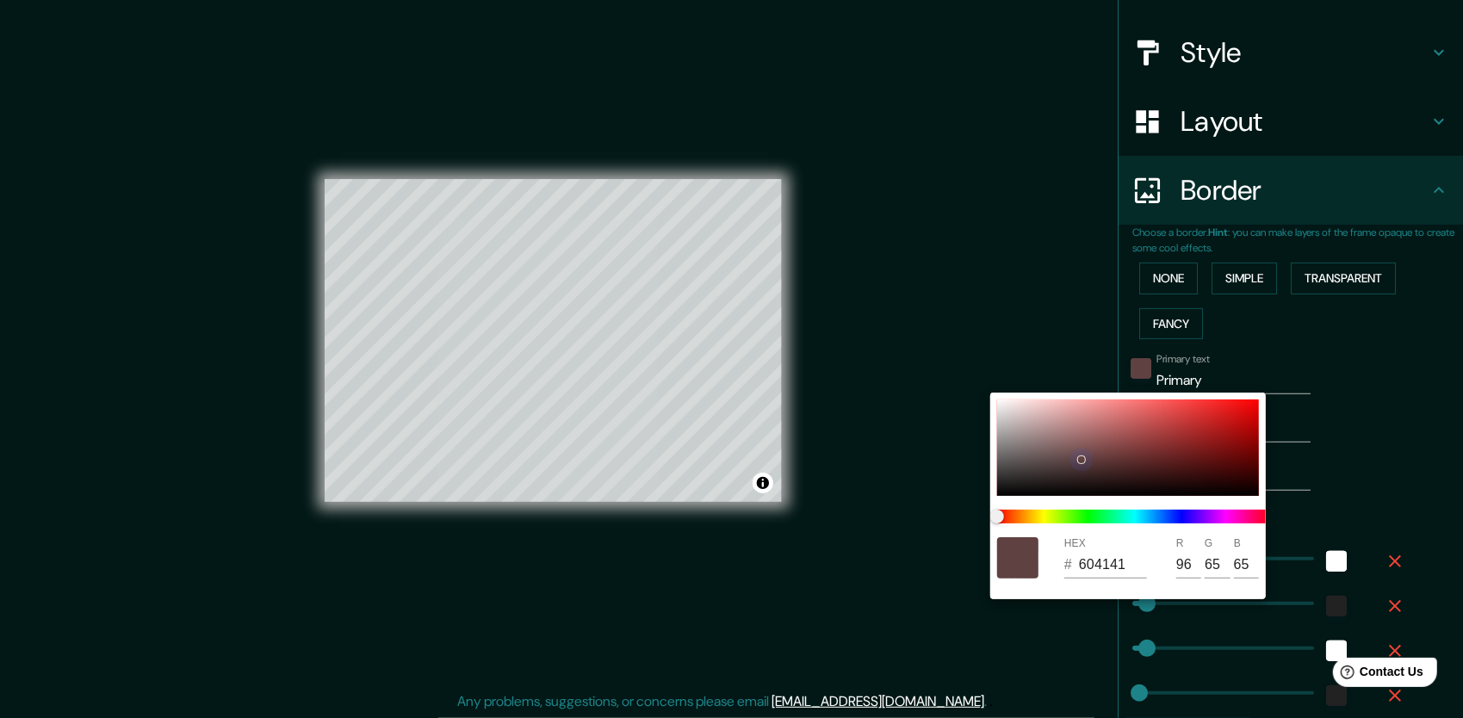
type input "74"
type input "212"
type input "42"
type input "21"
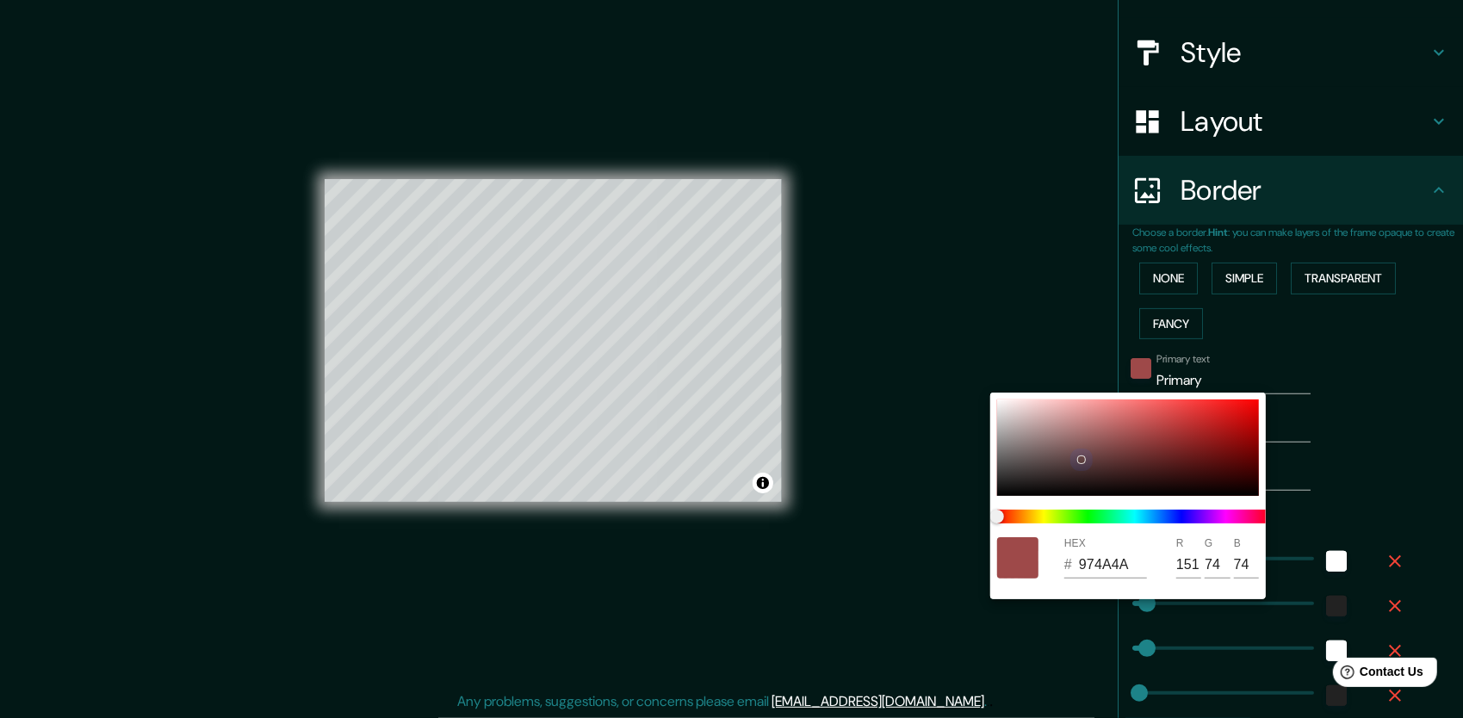
type input "FE2C2C"
type input "254"
type input "44"
type input "212"
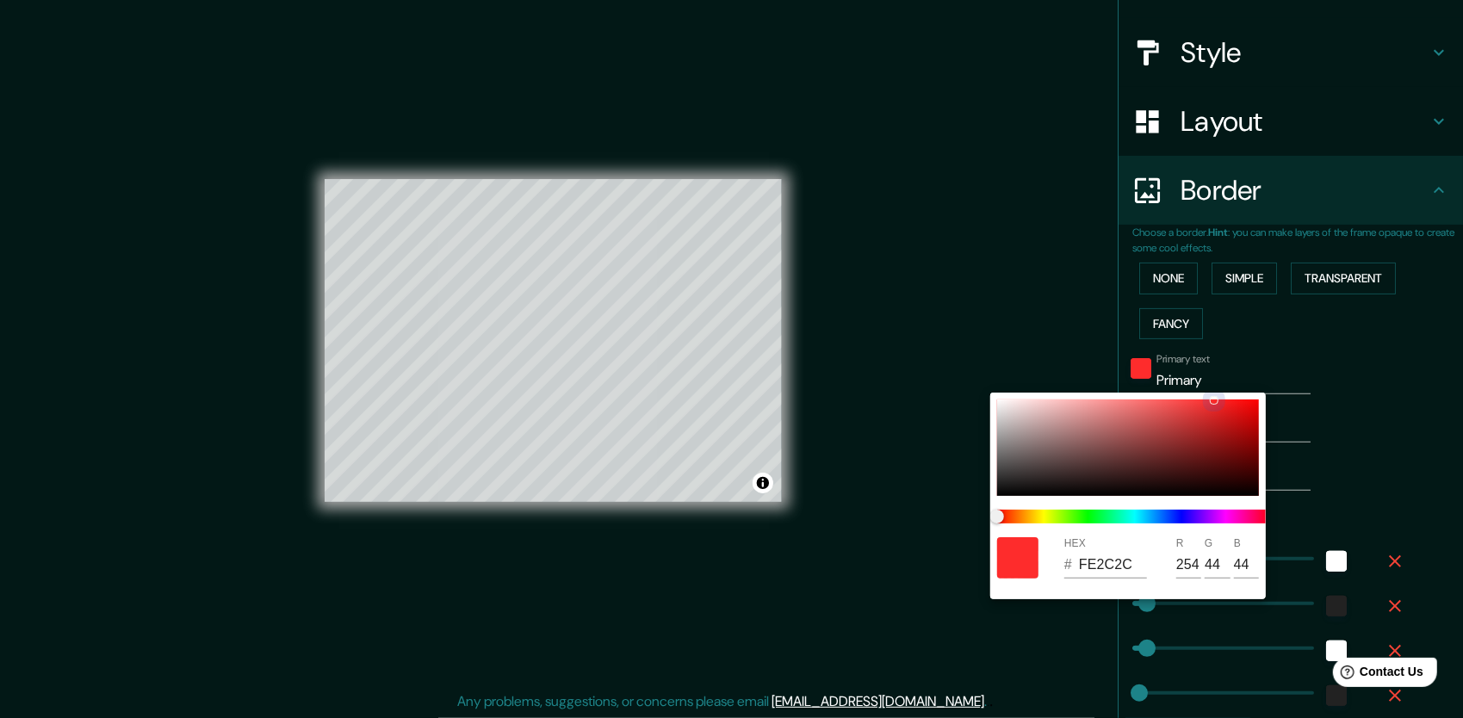
type input "42"
type input "21"
type input "FE2626"
type input "38"
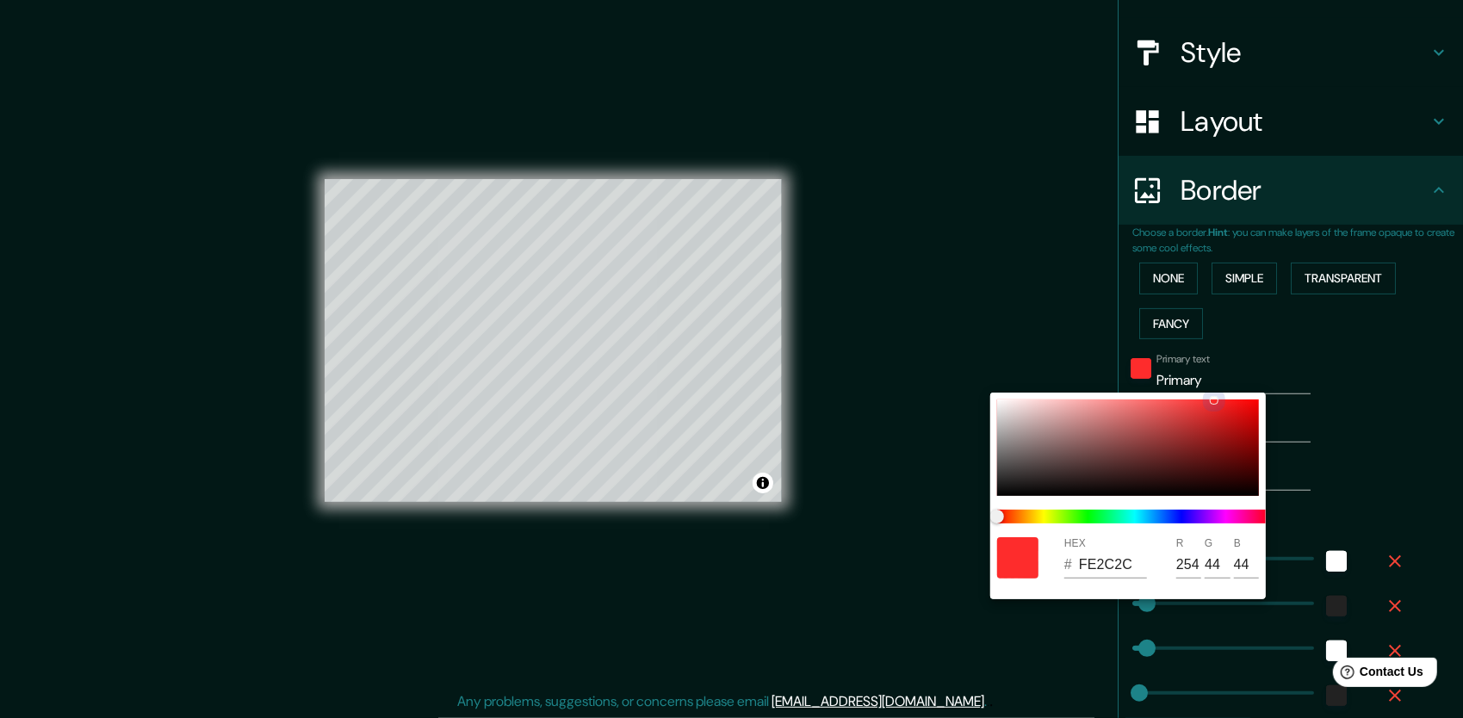
type input "38"
type input "212"
type input "42"
type input "21"
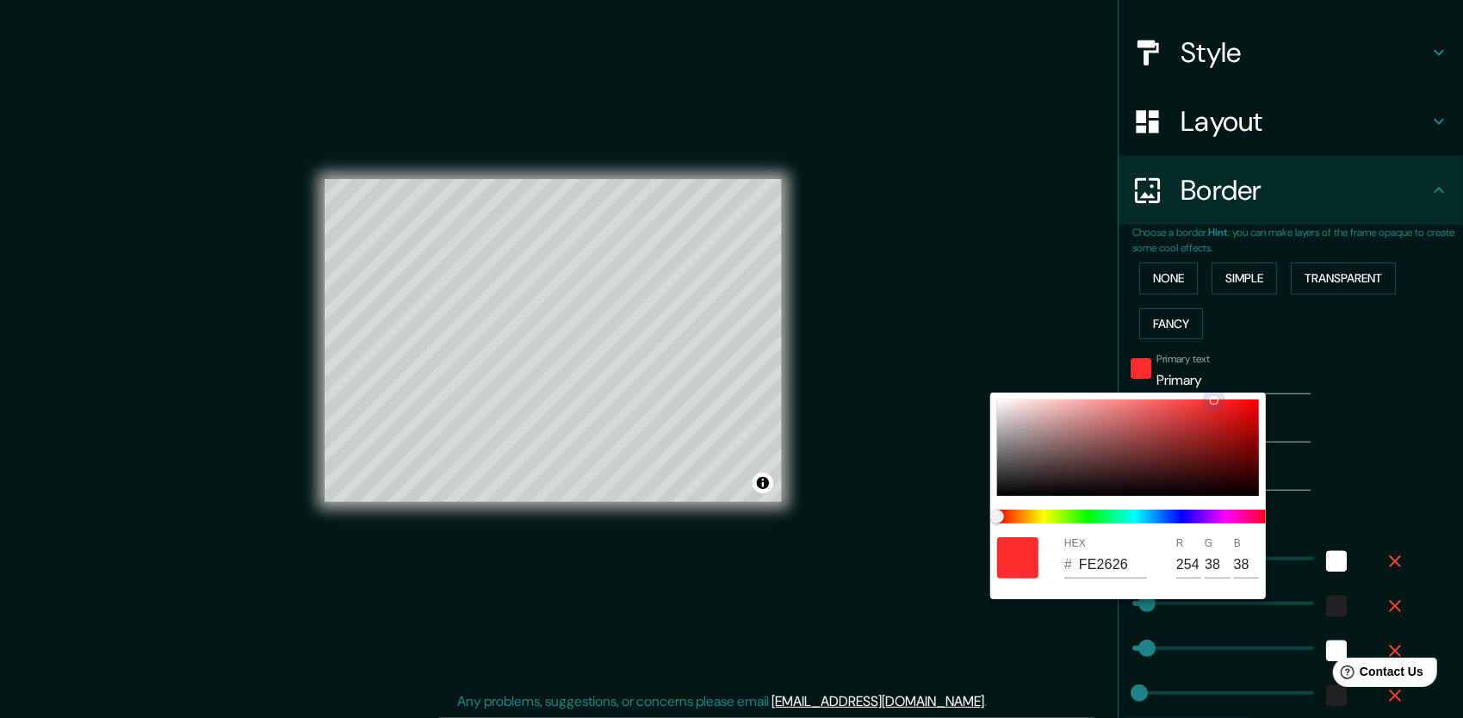
type input "FE2020"
type input "32"
drag, startPoint x: 1081, startPoint y: 460, endPoint x: 1225, endPoint y: 399, distance: 155.9
click at [1225, 399] on div at bounding box center [1128, 447] width 262 height 96
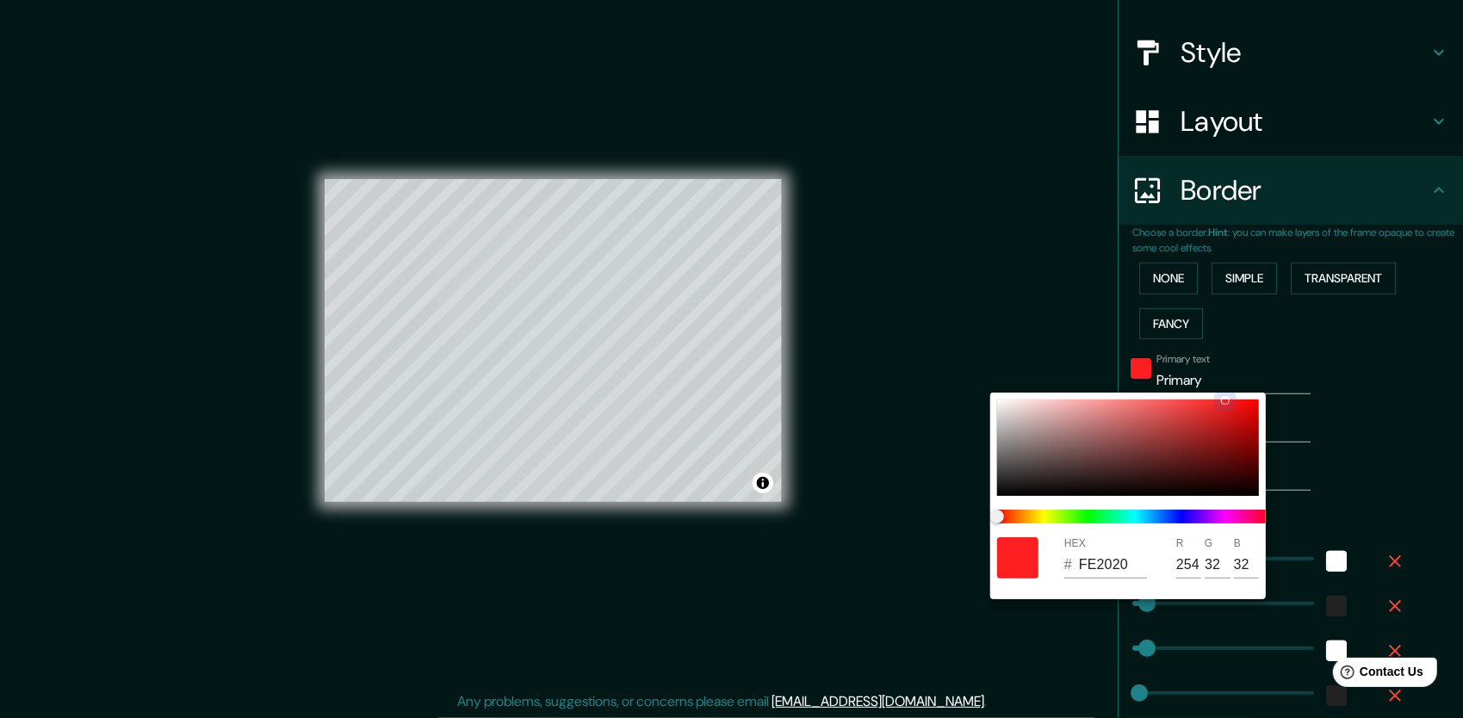
type input "212"
type input "42"
type input "21"
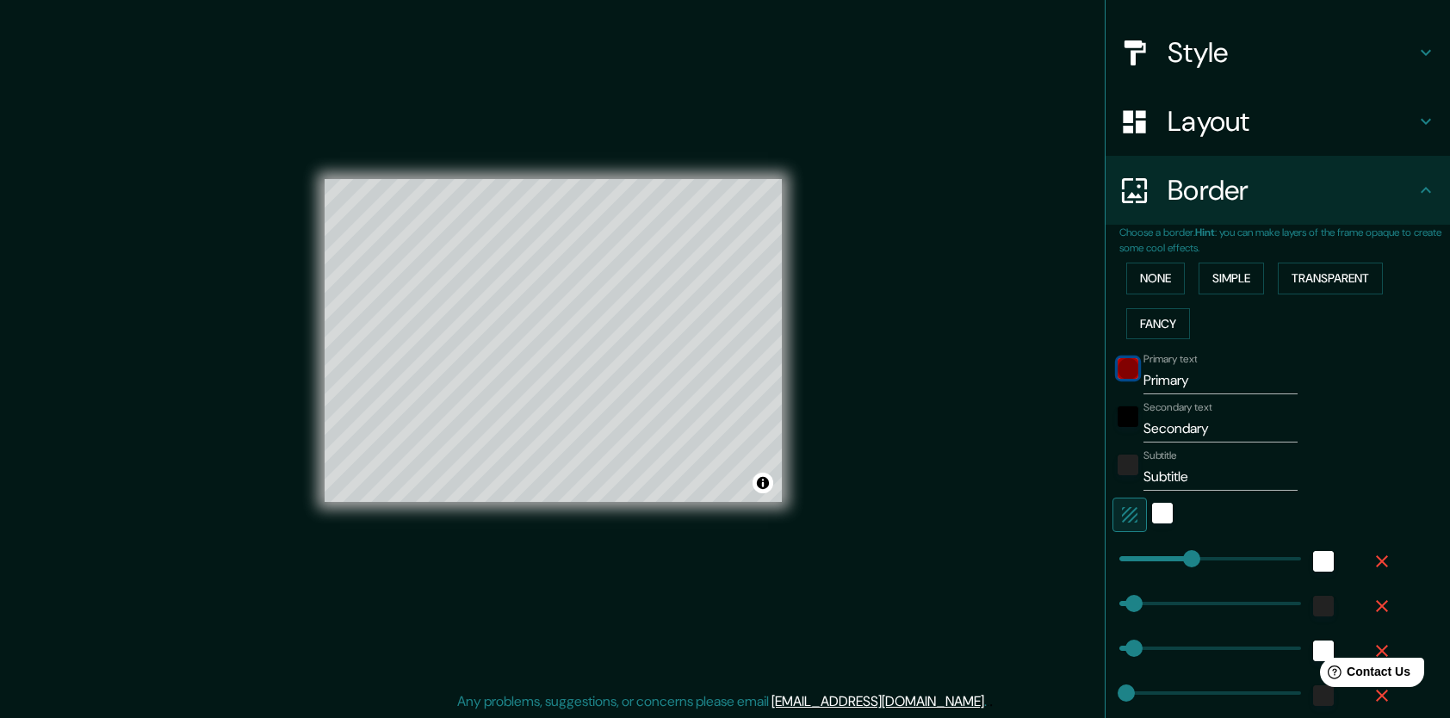
click at [1117, 372] on div "color-FE2020" at bounding box center [1127, 368] width 21 height 21
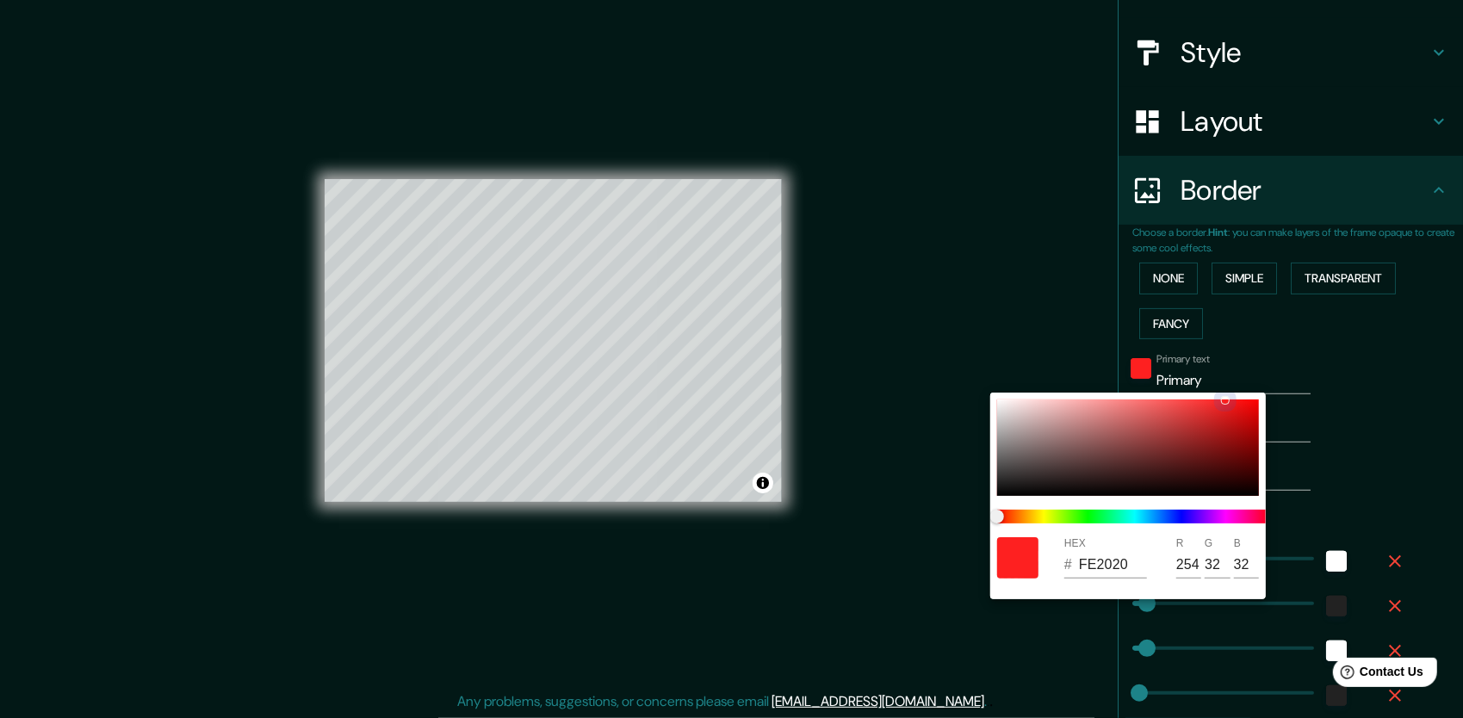
type input "212"
type input "42"
type input "21"
type input "424040"
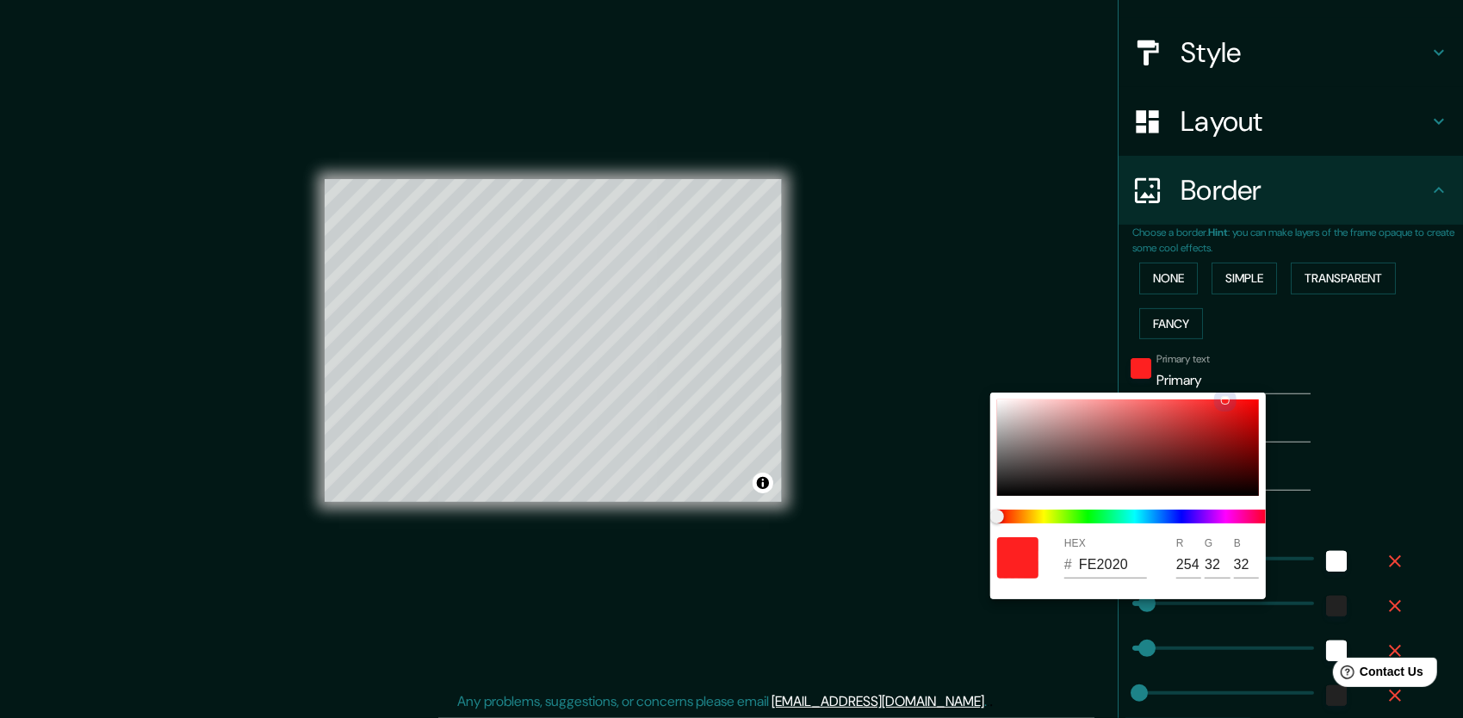
type input "66"
type input "64"
drag, startPoint x: 1004, startPoint y: 470, endPoint x: 969, endPoint y: 510, distance: 52.5
click at [969, 510] on div "HEX # 424040 R 66 G 64 B 64" at bounding box center [731, 359] width 1463 height 718
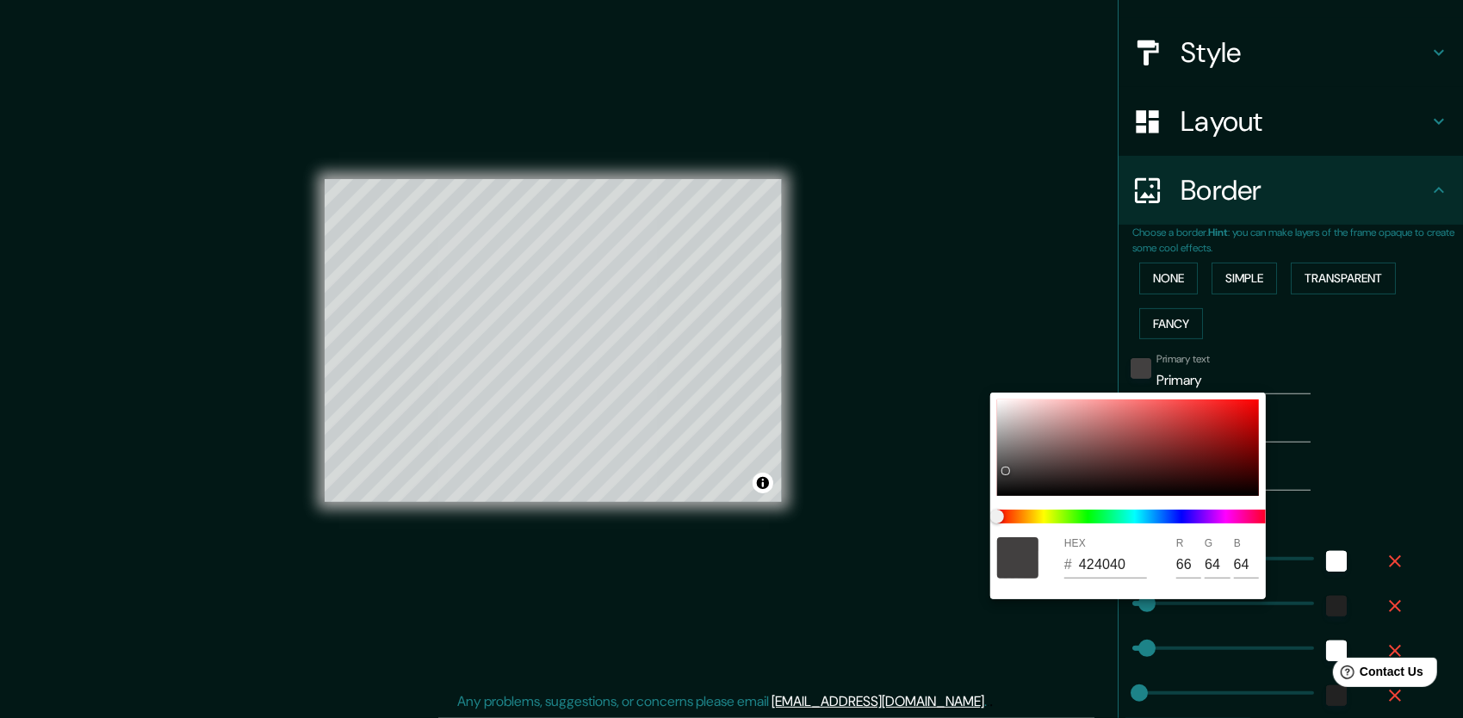
click at [1274, 323] on div at bounding box center [731, 359] width 1463 height 718
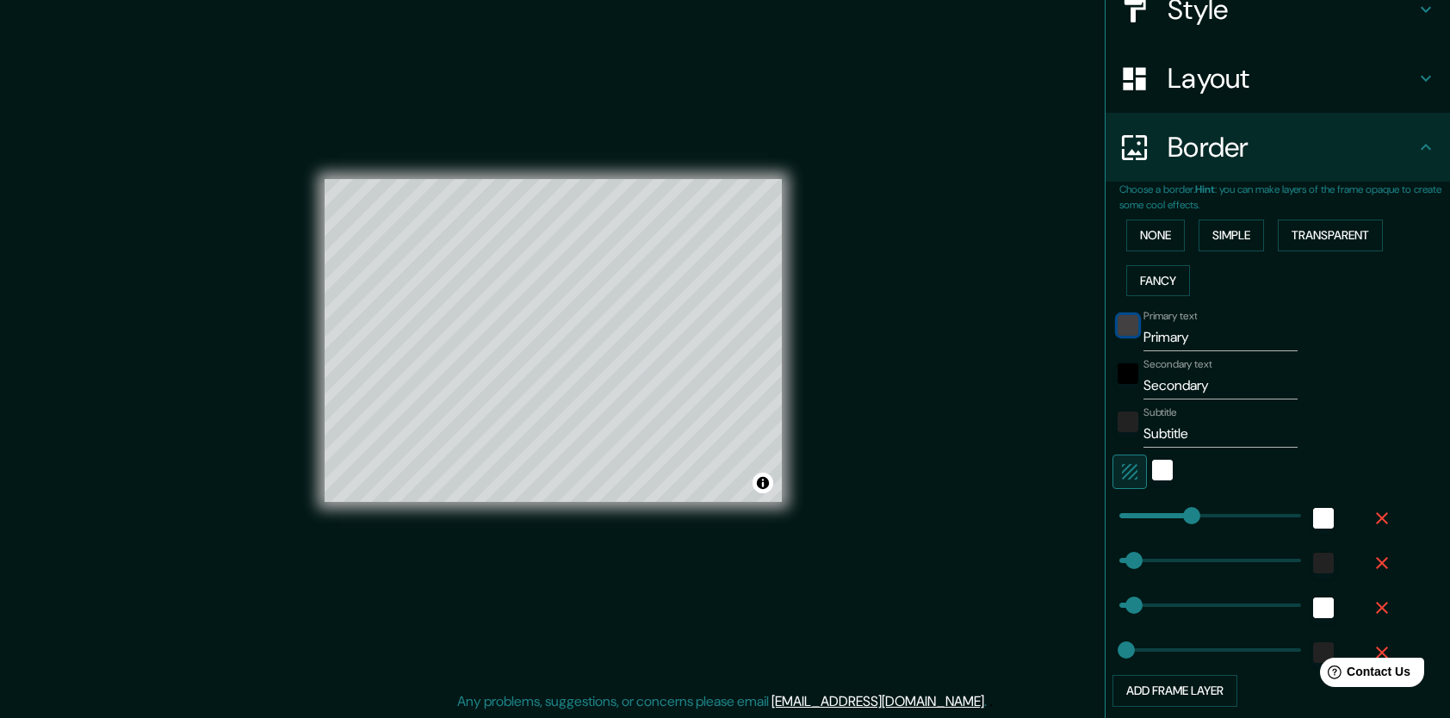
scroll to position [349, 0]
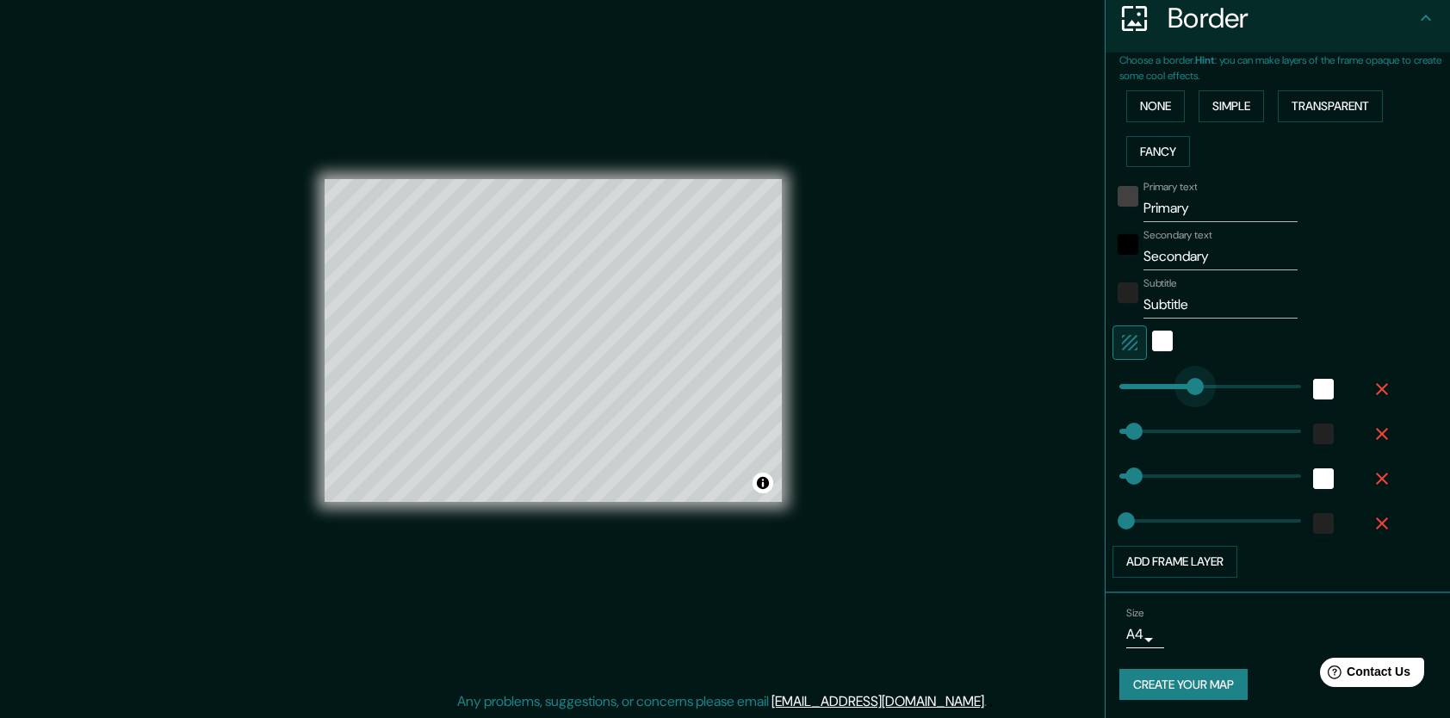
type input "531"
drag, startPoint x: 1182, startPoint y: 386, endPoint x: 1347, endPoint y: 367, distance: 166.4
type input "42"
type input "21"
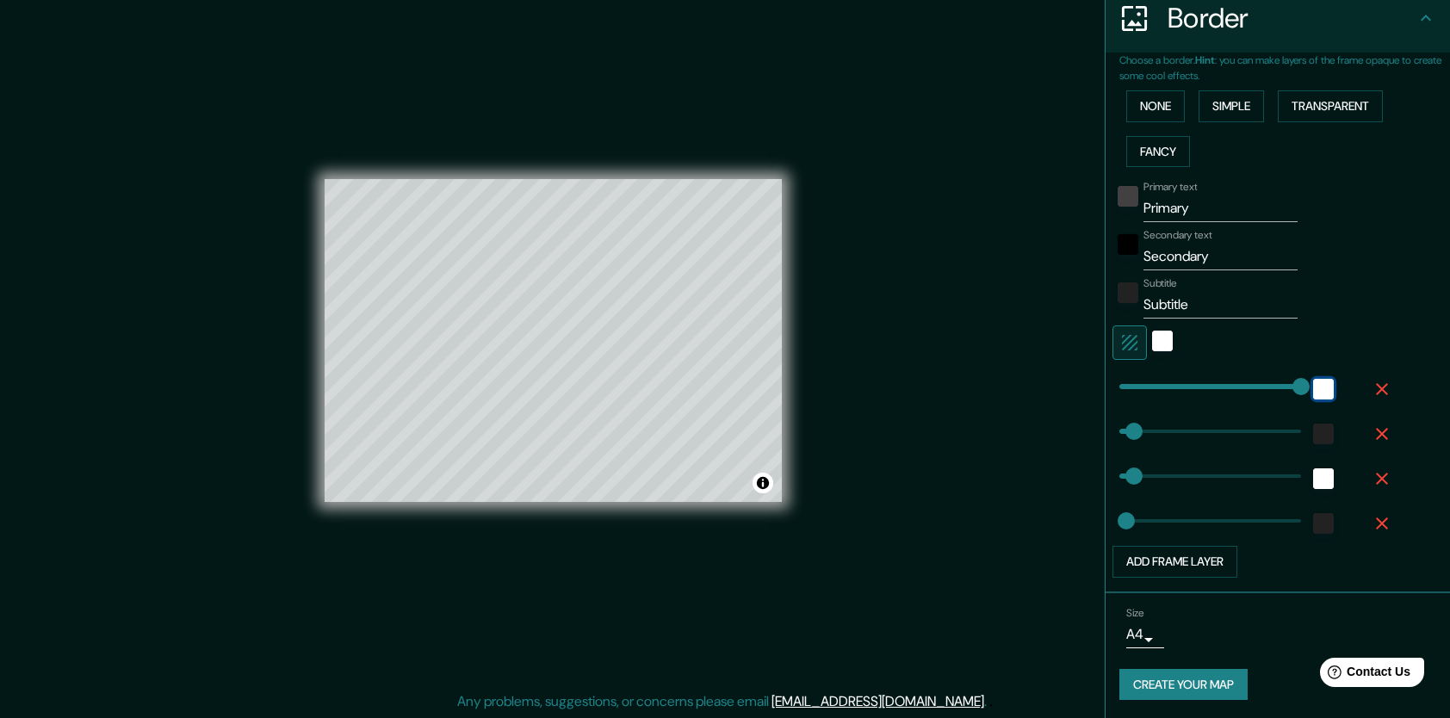
drag, startPoint x: 1315, startPoint y: 380, endPoint x: 1241, endPoint y: 390, distance: 74.6
click at [1241, 390] on div at bounding box center [1253, 386] width 282 height 38
type input "0"
drag, startPoint x: 1255, startPoint y: 388, endPoint x: 863, endPoint y: 399, distance: 392.7
type input "42"
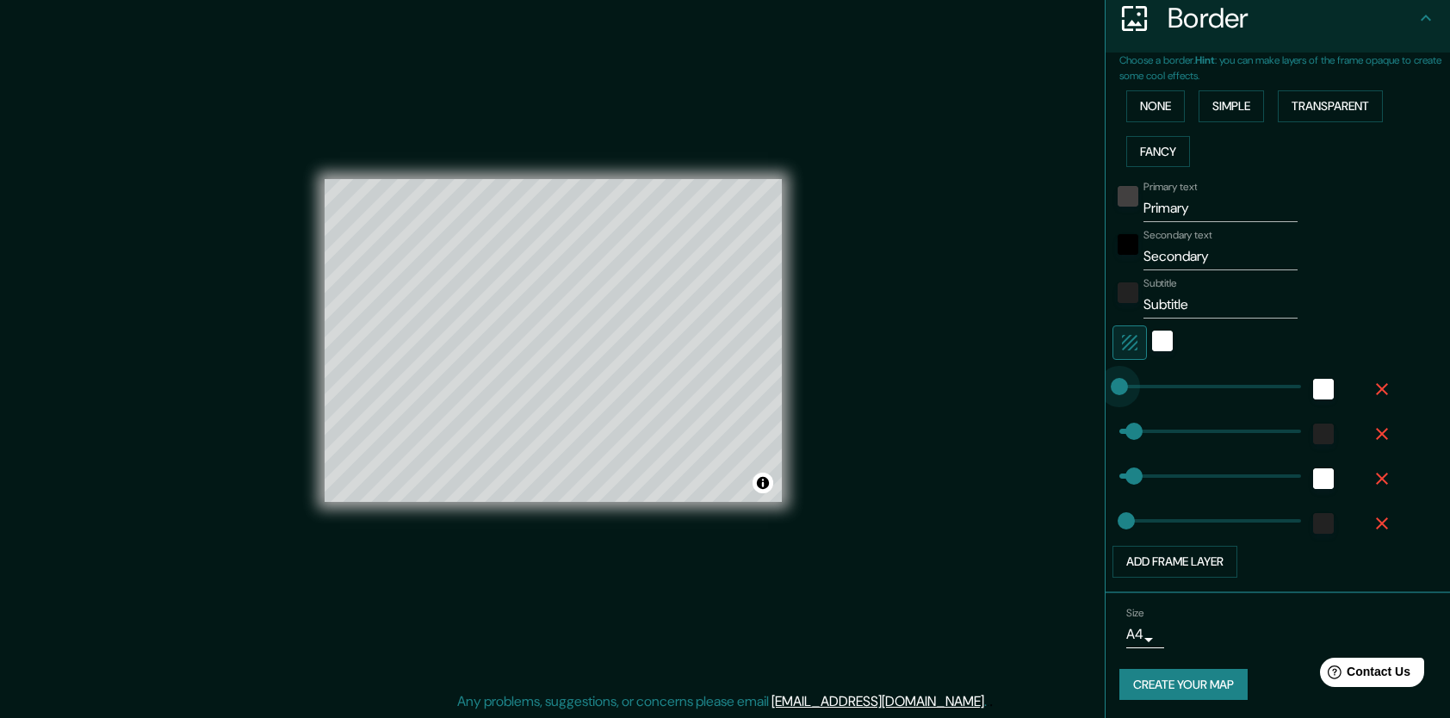
type input "42"
type input "21"
type input "531"
drag, startPoint x: 1114, startPoint y: 432, endPoint x: 1329, endPoint y: 432, distance: 215.2
type input "42"
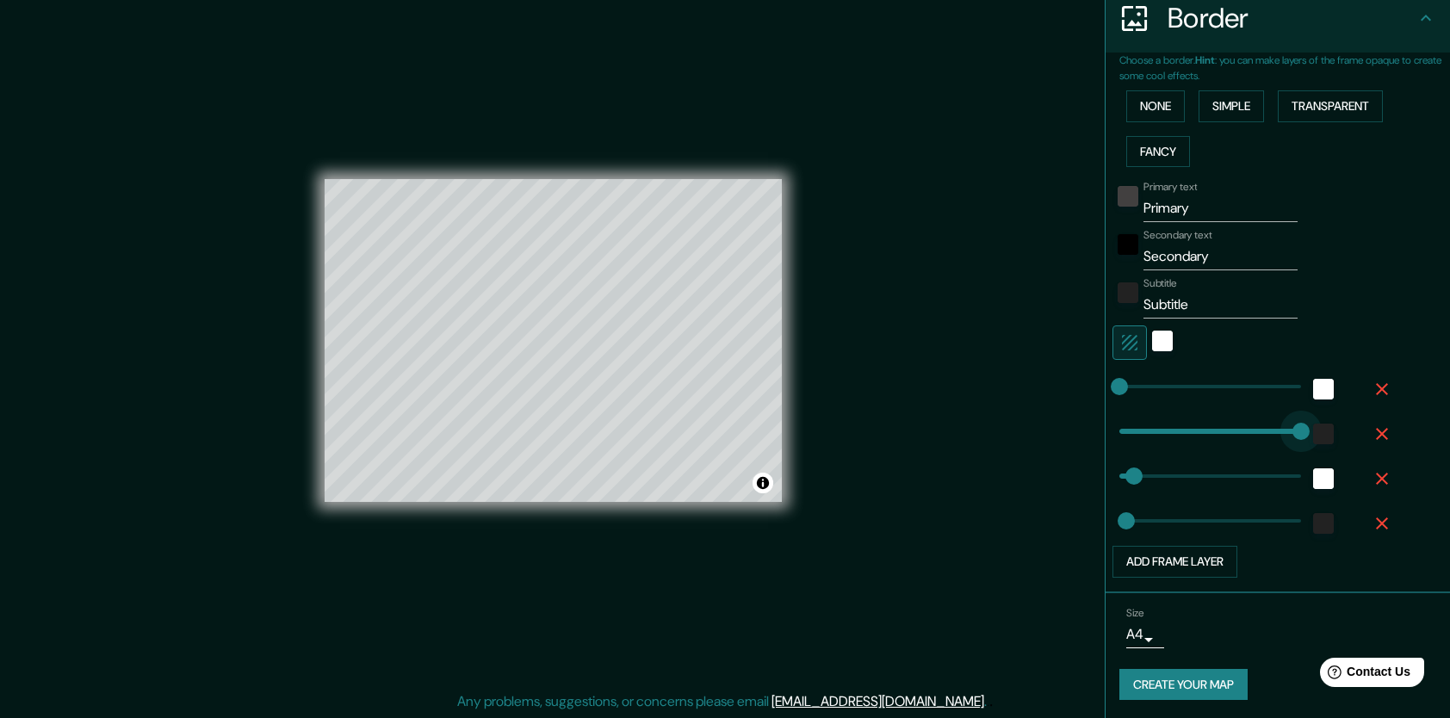
type input "21"
type input "0"
drag, startPoint x: 1289, startPoint y: 422, endPoint x: 989, endPoint y: 424, distance: 299.6
type input "42"
type input "21"
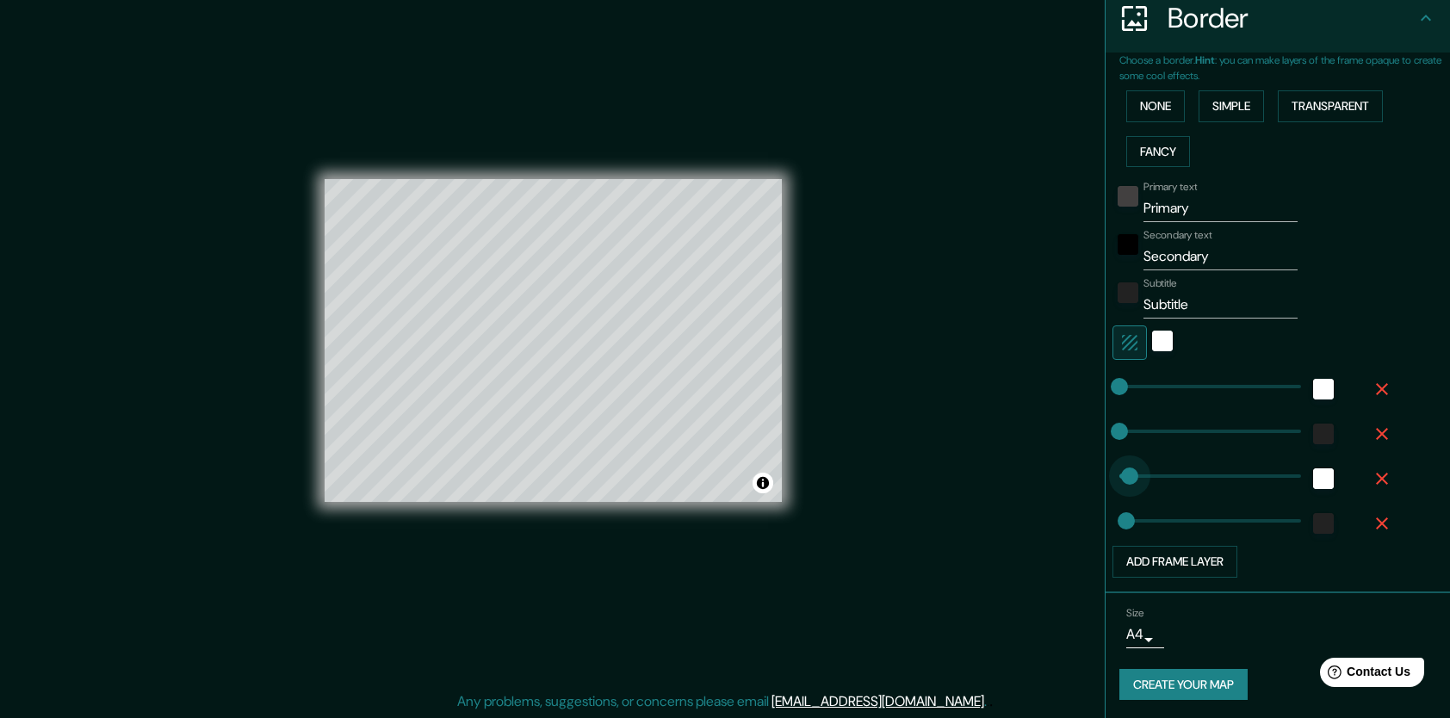
type input "531"
drag, startPoint x: 1116, startPoint y: 467, endPoint x: 1387, endPoint y: 467, distance: 271.2
type input "21"
type input "0"
drag, startPoint x: 1292, startPoint y: 476, endPoint x: 838, endPoint y: 481, distance: 454.6
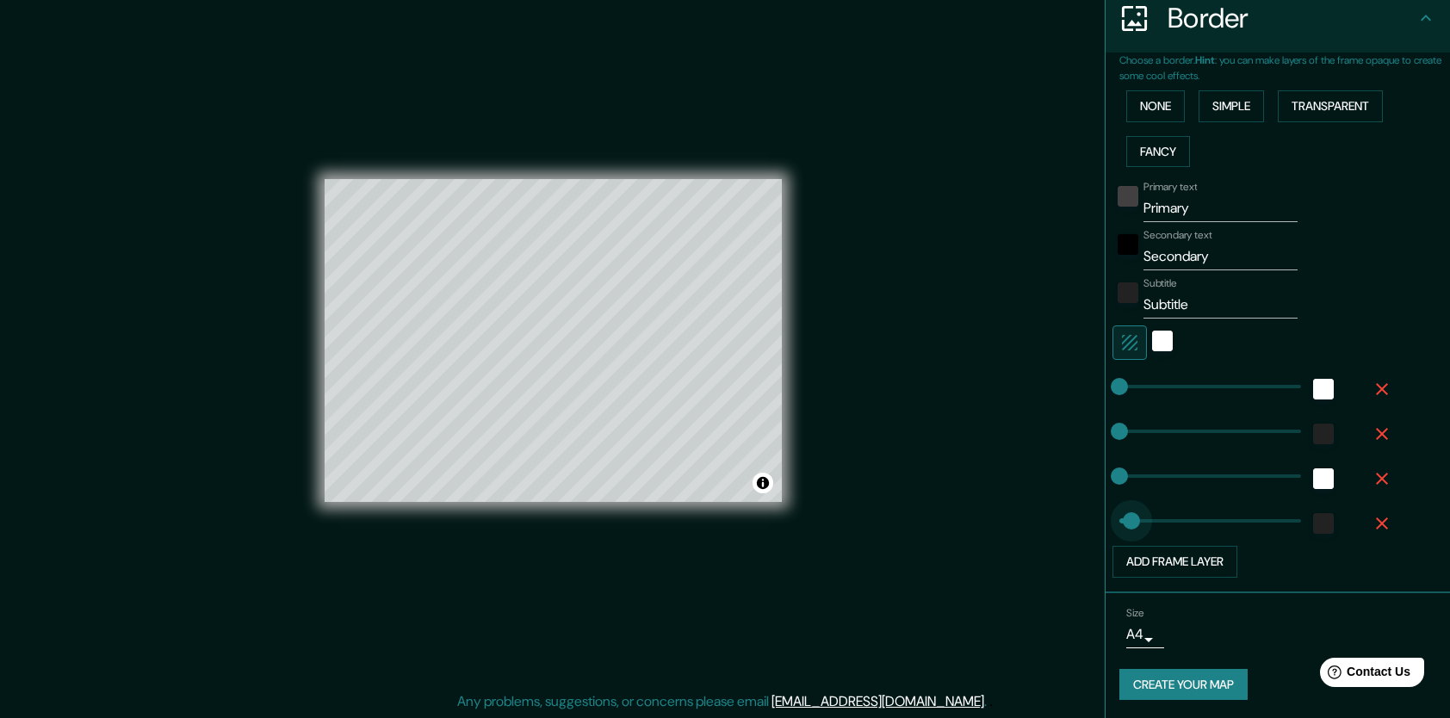
type input "531"
drag, startPoint x: 1117, startPoint y: 512, endPoint x: 1360, endPoint y: 512, distance: 243.6
type input "0"
drag, startPoint x: 1278, startPoint y: 513, endPoint x: 1007, endPoint y: 468, distance: 274.8
type input "44"
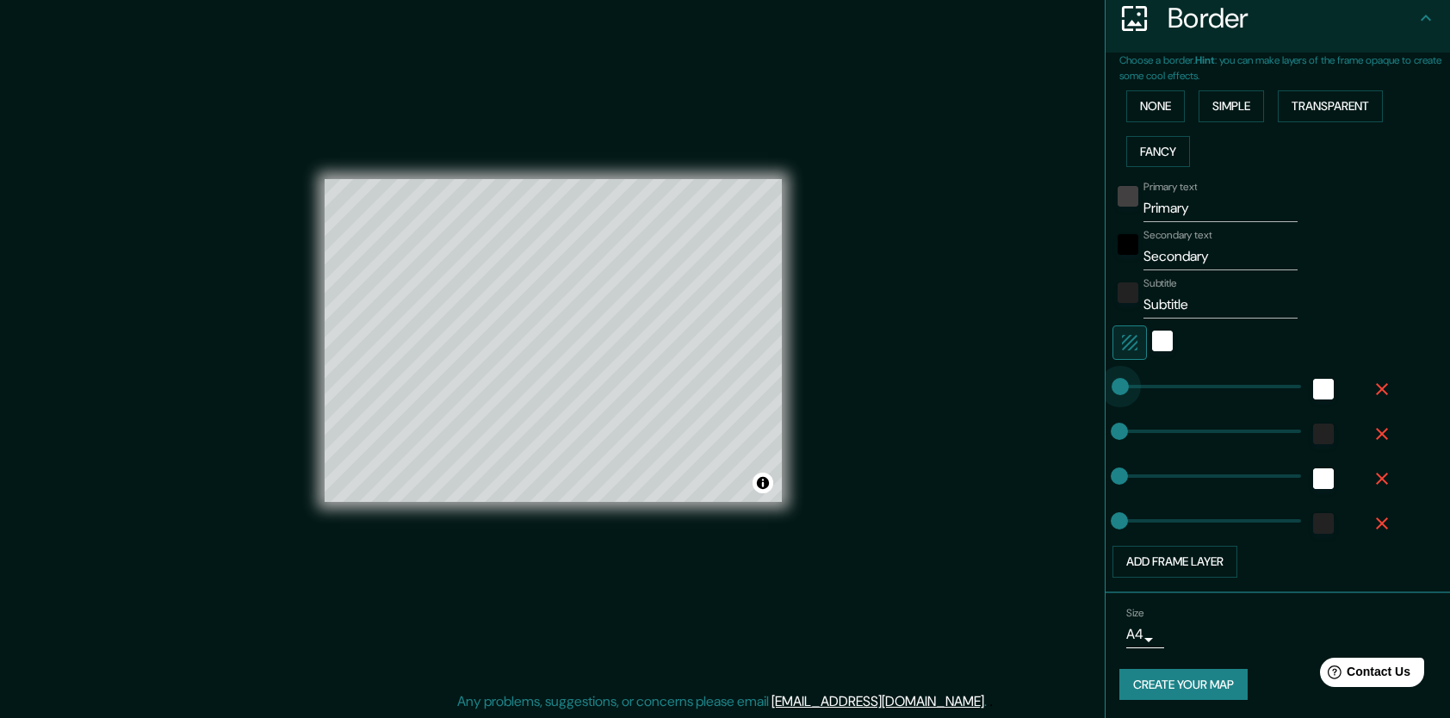
drag, startPoint x: 1107, startPoint y: 382, endPoint x: 1121, endPoint y: 383, distance: 13.8
type input "13"
type input "54"
drag, startPoint x: 1110, startPoint y: 379, endPoint x: 1124, endPoint y: 379, distance: 13.8
click at [1146, 638] on body "Mappin Location Calle Tulancingo De Bravo, 43684 Tulancingo, Hidalgo, México Pi…" at bounding box center [725, 349] width 1450 height 718
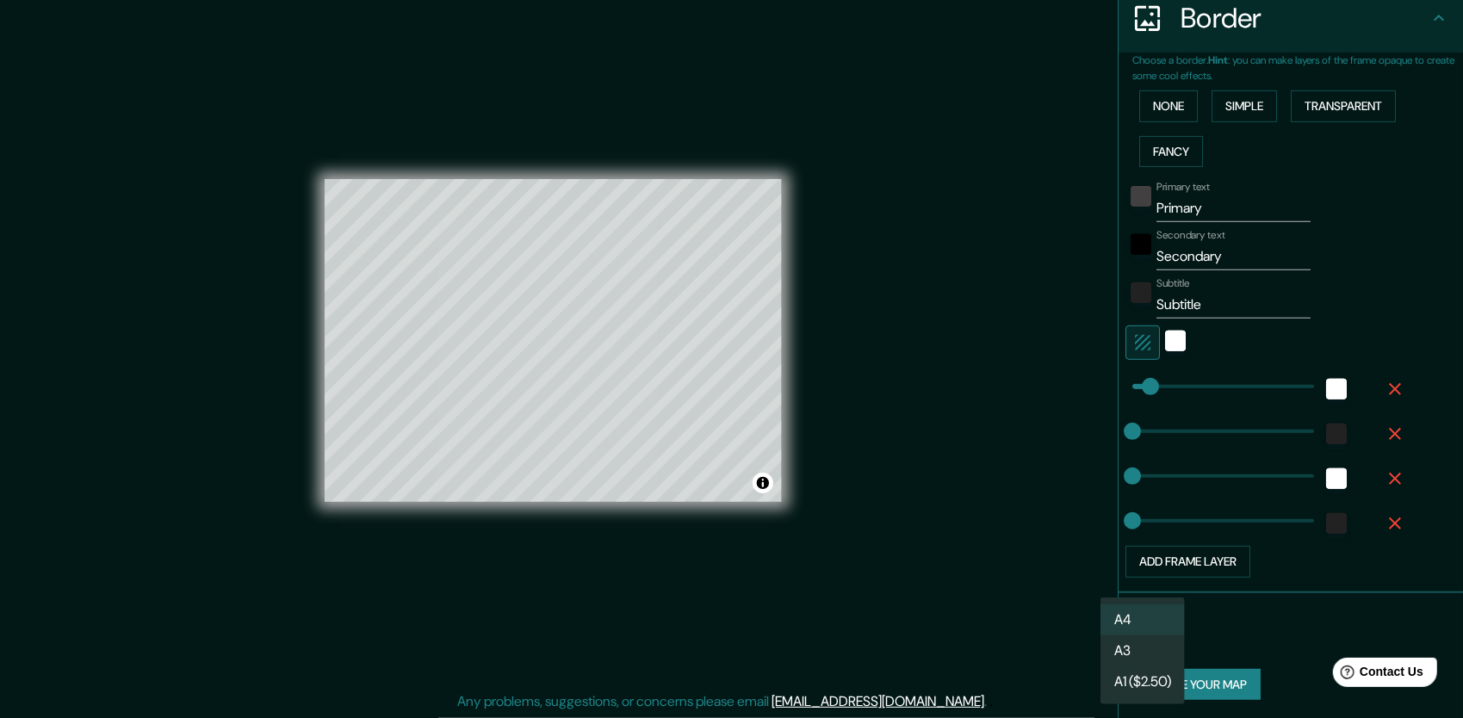
click at [1165, 623] on li "A4" at bounding box center [1142, 619] width 84 height 31
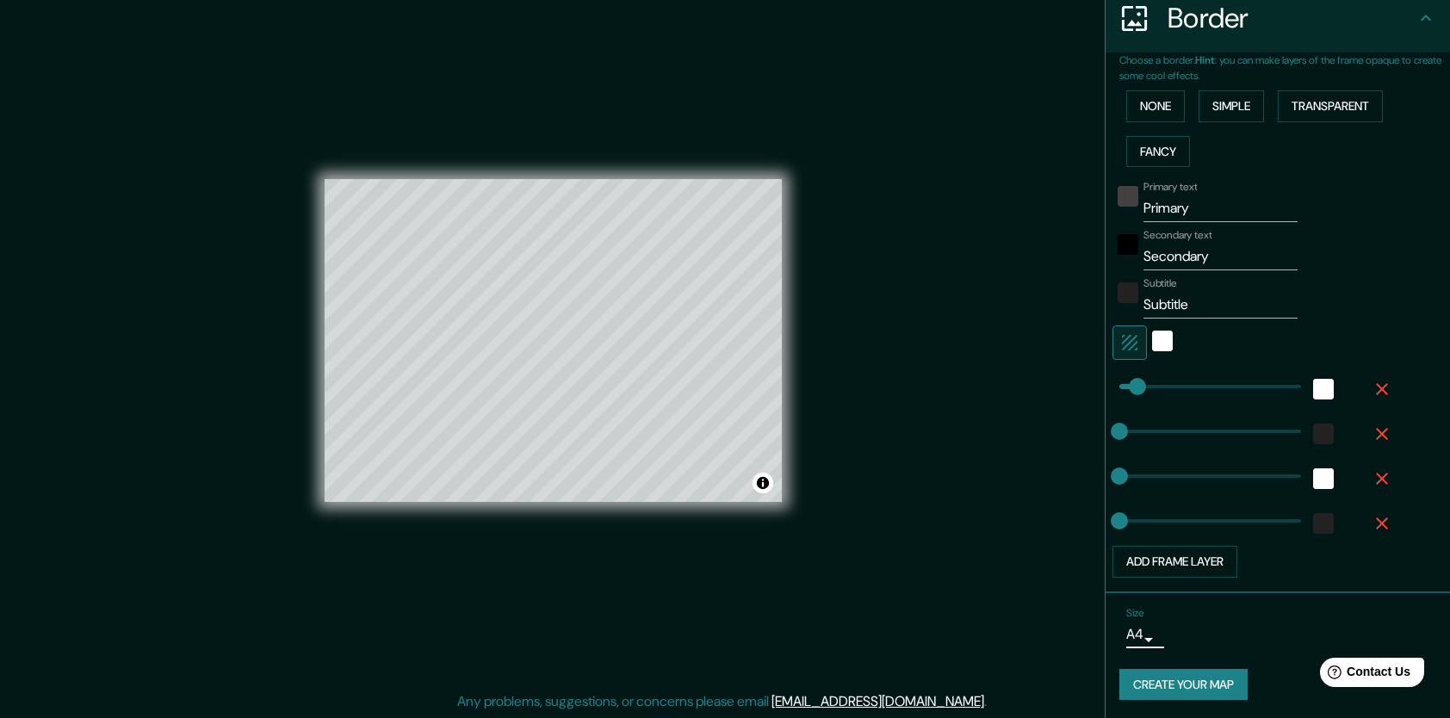
click at [1206, 681] on button "Create your map" at bounding box center [1183, 685] width 128 height 32
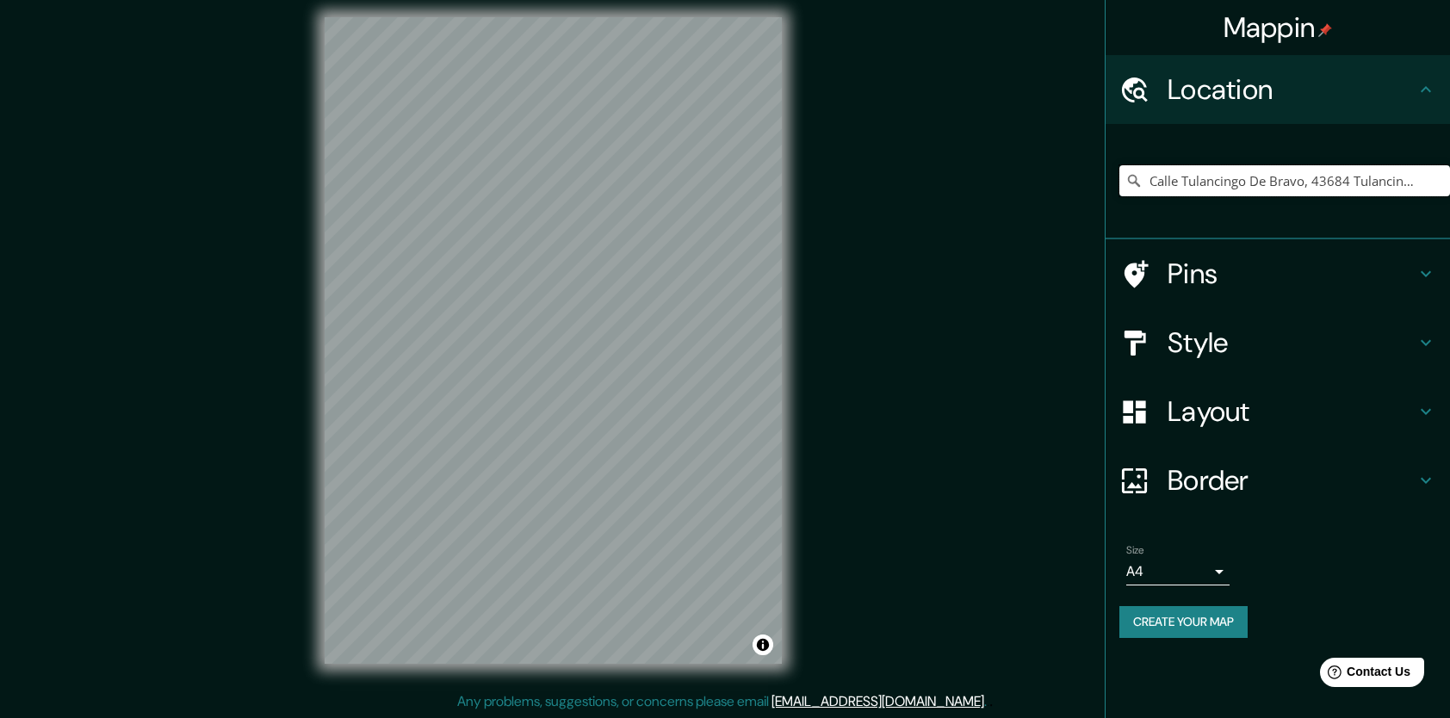
click at [1273, 179] on input "Calle Tulancingo De Bravo, 43684 Tulancingo, Hidalgo, México" at bounding box center [1284, 180] width 331 height 31
click at [1414, 179] on input "Calle Tulancingo De Bravo, 43684 Tulancingo, Hidalgo, México" at bounding box center [1284, 180] width 331 height 31
click at [1297, 102] on h4 "Location" at bounding box center [1291, 89] width 248 height 34
click at [1222, 267] on h4 "Pins" at bounding box center [1291, 274] width 248 height 34
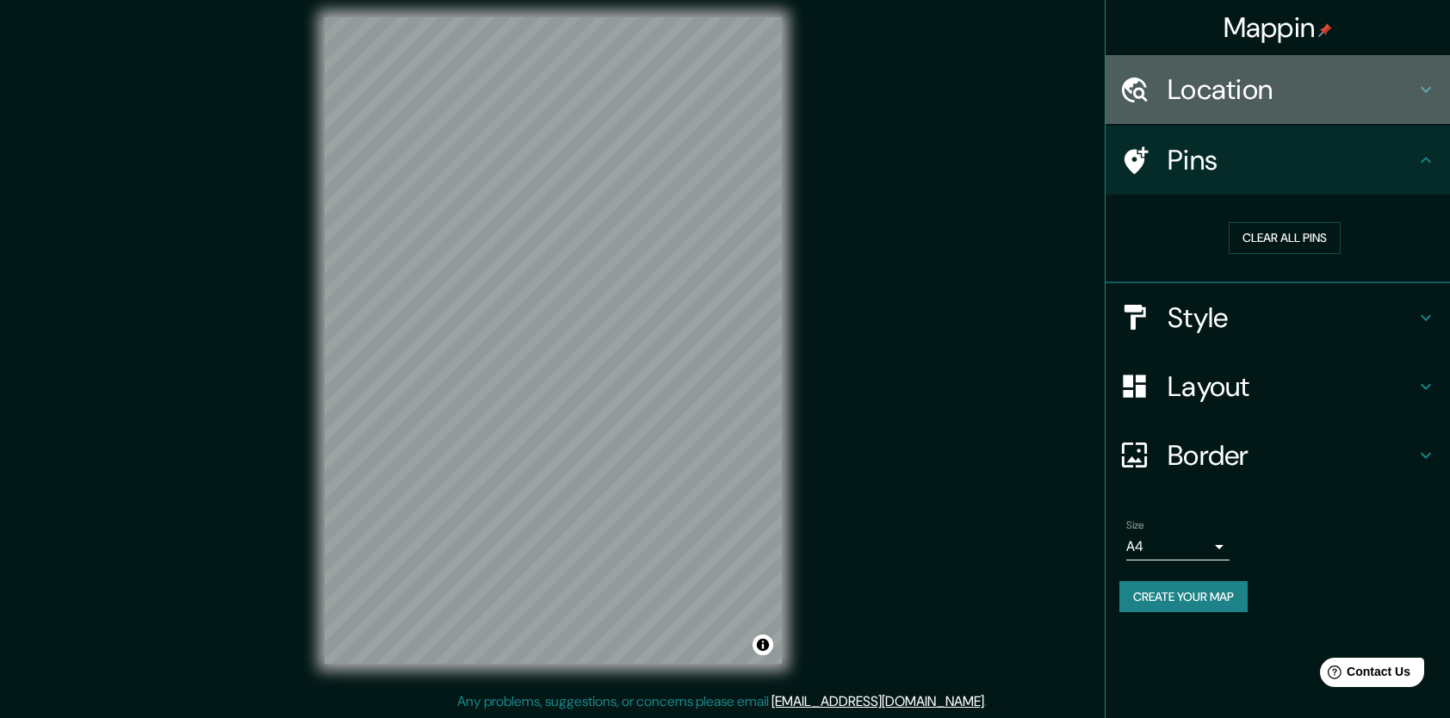
click at [1308, 81] on h4 "Location" at bounding box center [1291, 89] width 248 height 34
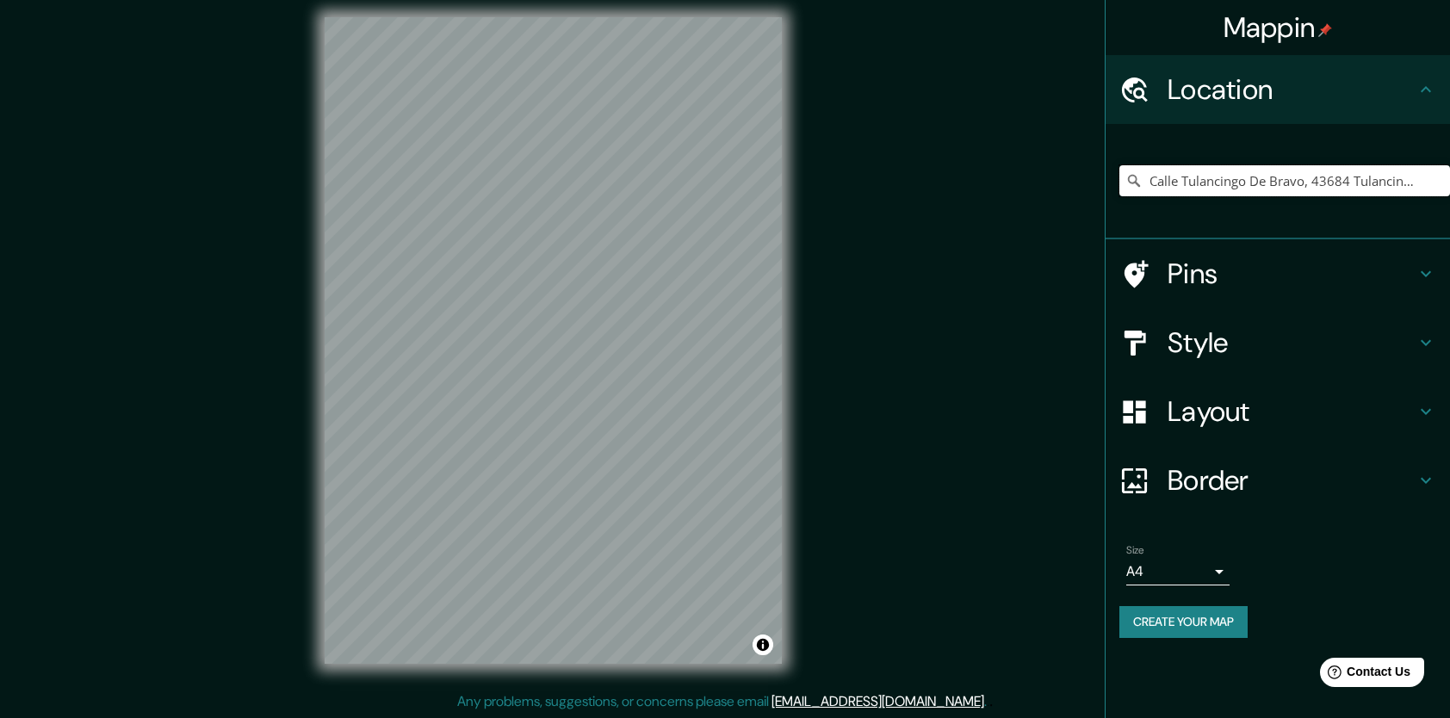
click at [1312, 174] on input "Calle Tulancingo De Bravo, 43684 Tulancingo, Hidalgo, México" at bounding box center [1284, 180] width 331 height 31
drag, startPoint x: 1432, startPoint y: 177, endPoint x: 1021, endPoint y: 218, distance: 413.5
click at [1021, 218] on div "Mappin Location Calle Tulancingo De Bravo, 43684 Tulancingo, Hidalgo, México Pi…" at bounding box center [725, 354] width 1450 height 729
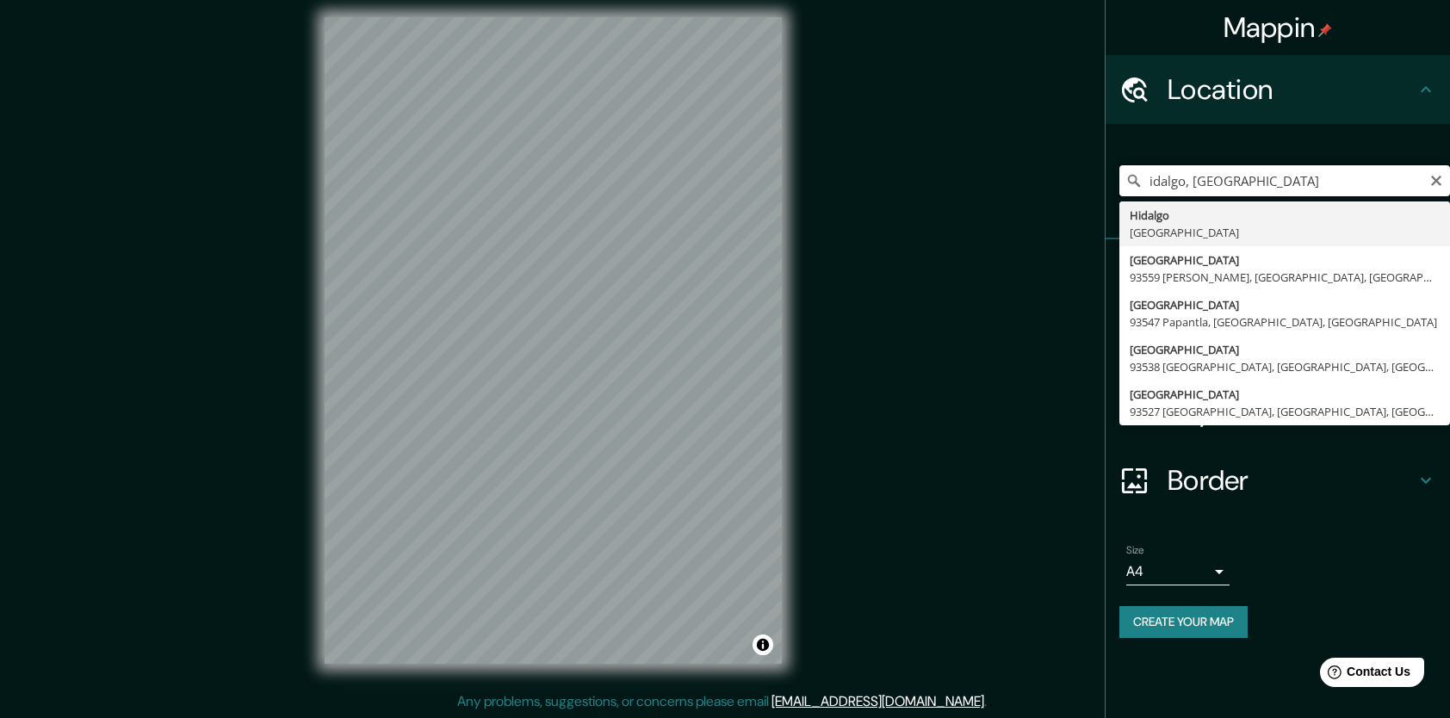
drag, startPoint x: 1243, startPoint y: 181, endPoint x: 1066, endPoint y: 181, distance: 177.3
click at [1066, 181] on div "Mappin Location idalgo, México Hidalgo México México 93559 Gutiérrez Zamora, Es…" at bounding box center [725, 354] width 1450 height 729
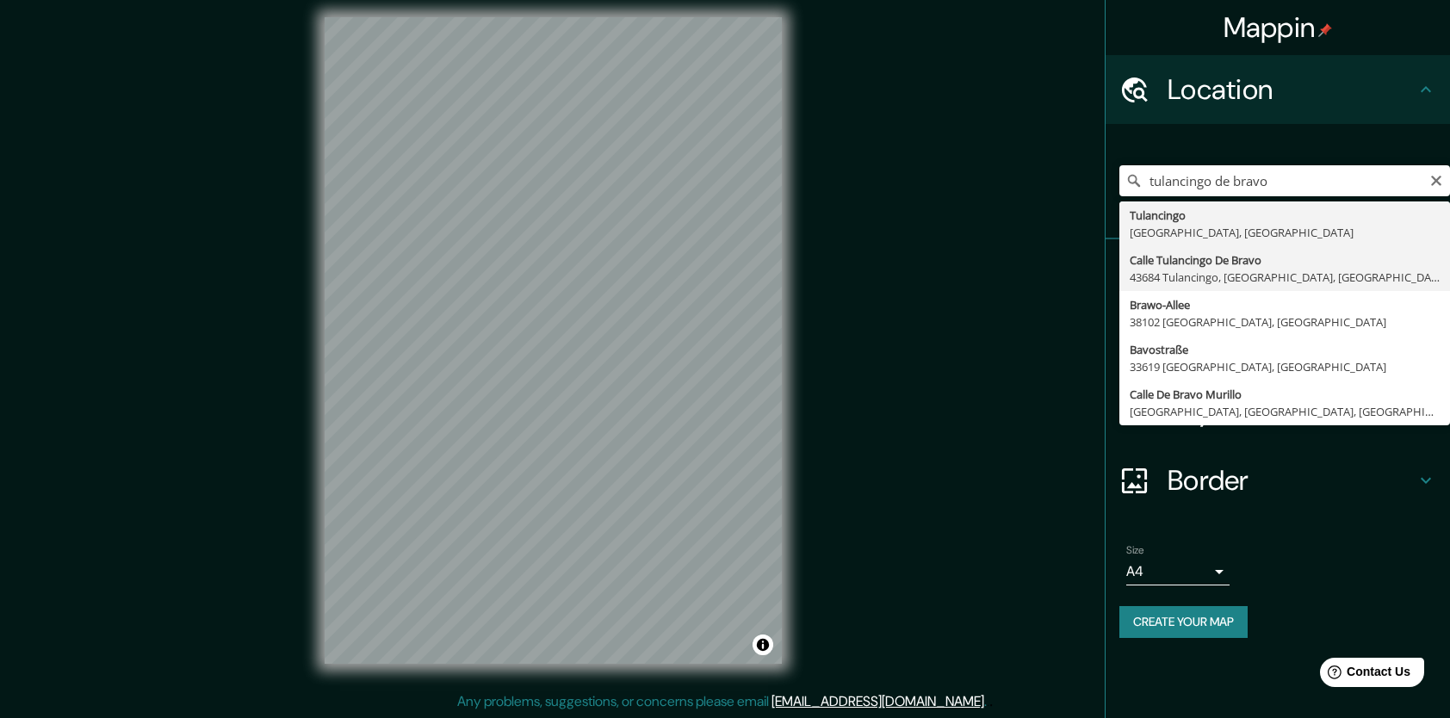
type input "Calle Tulancingo De Bravo, 43684 Tulancingo, Hidalgo, México"
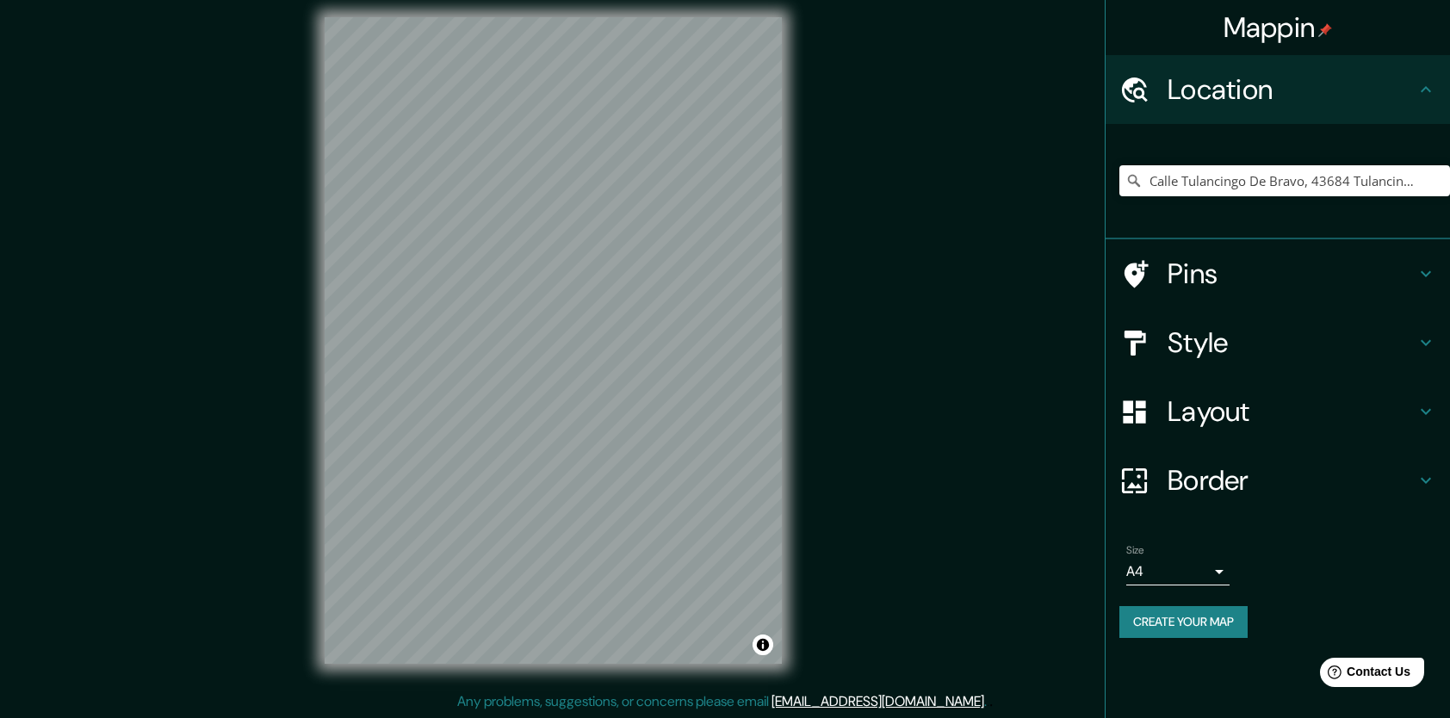
click at [841, 322] on div "Mappin Location Calle Tulancingo De Bravo, 43684 Tulancingo, Hidalgo, México Pi…" at bounding box center [725, 354] width 1450 height 729
